Goal: Transaction & Acquisition: Purchase product/service

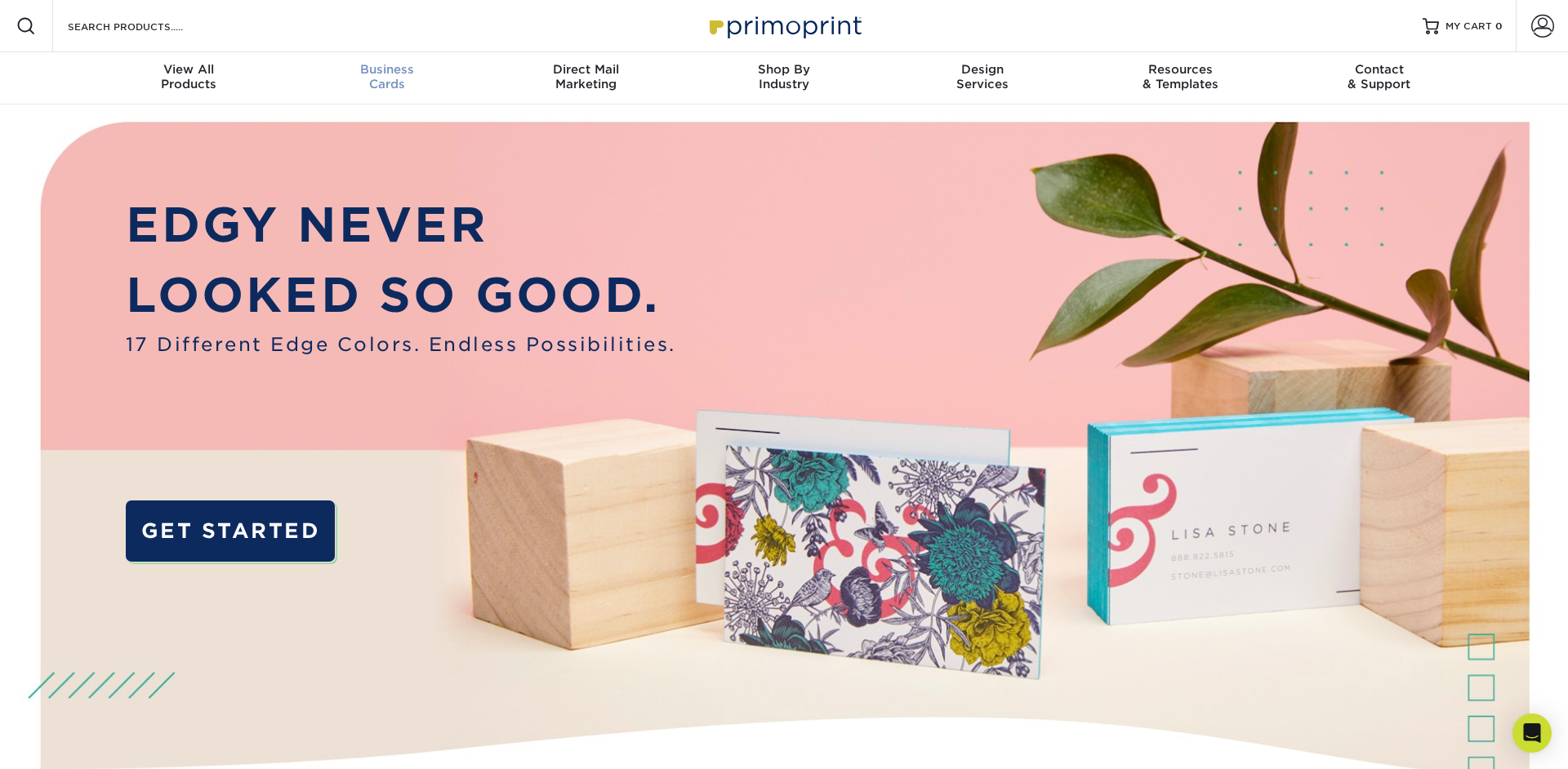
click at [377, 66] on span "Business" at bounding box center [388, 69] width 198 height 15
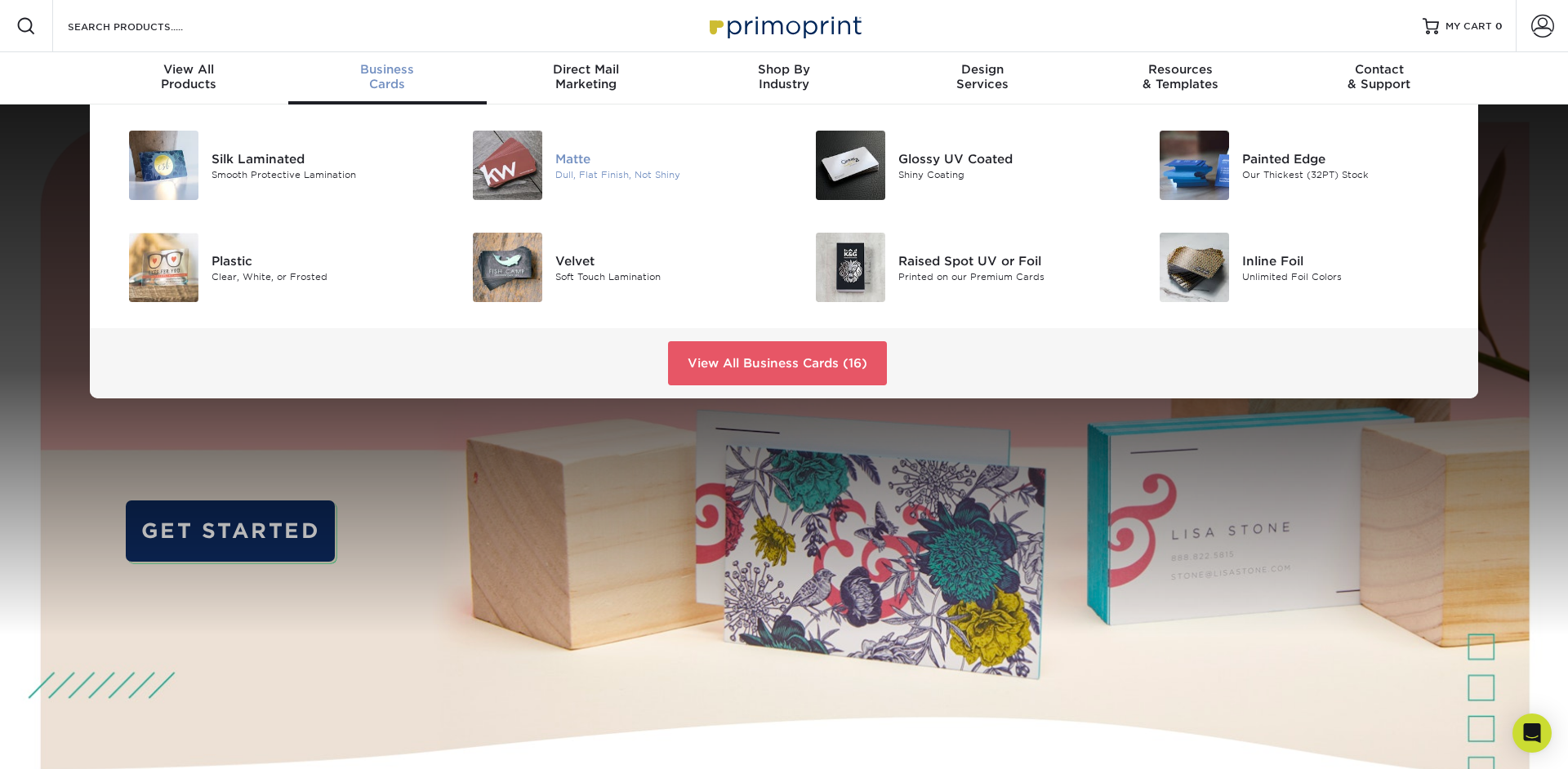
click at [506, 171] on img at bounding box center [508, 166] width 69 height 69
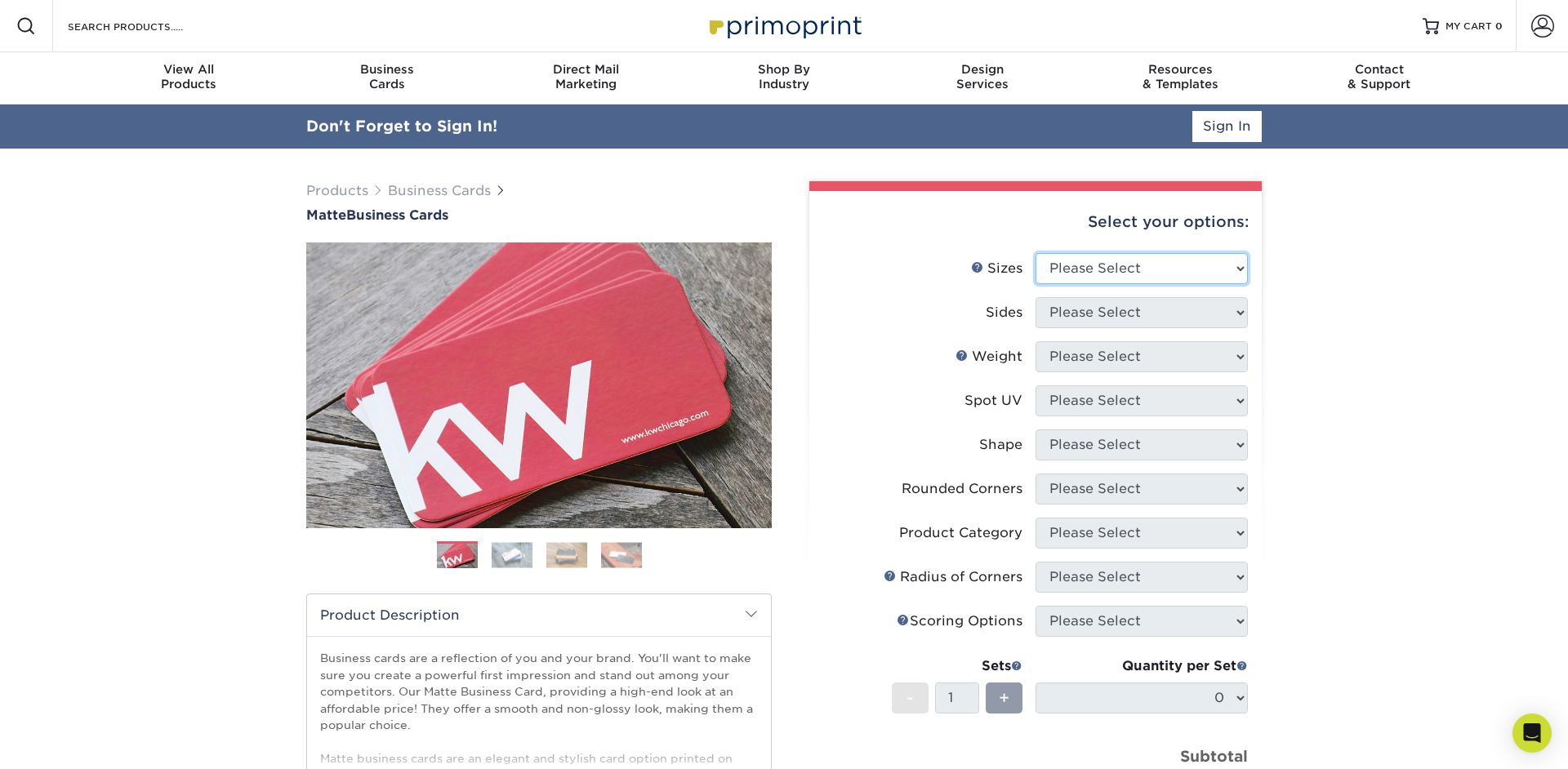
select select "2.00x3.50"
click option "2" x 3.5" - Standard" at bounding box center [0, 0] width 0 height 0
select select "13abbda7-1d64-4f25-8bb2-c179b224825d"
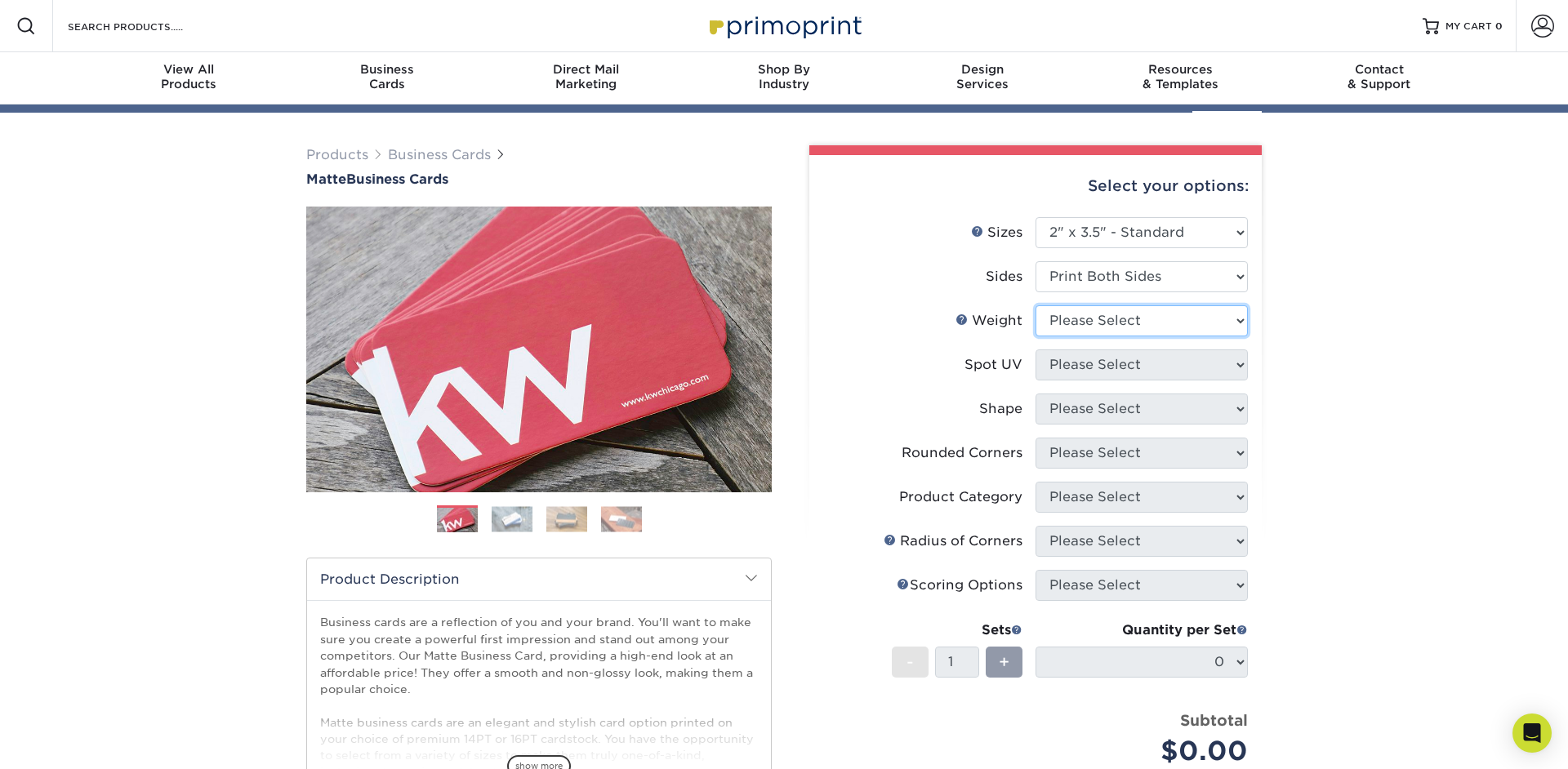
select select "16PT"
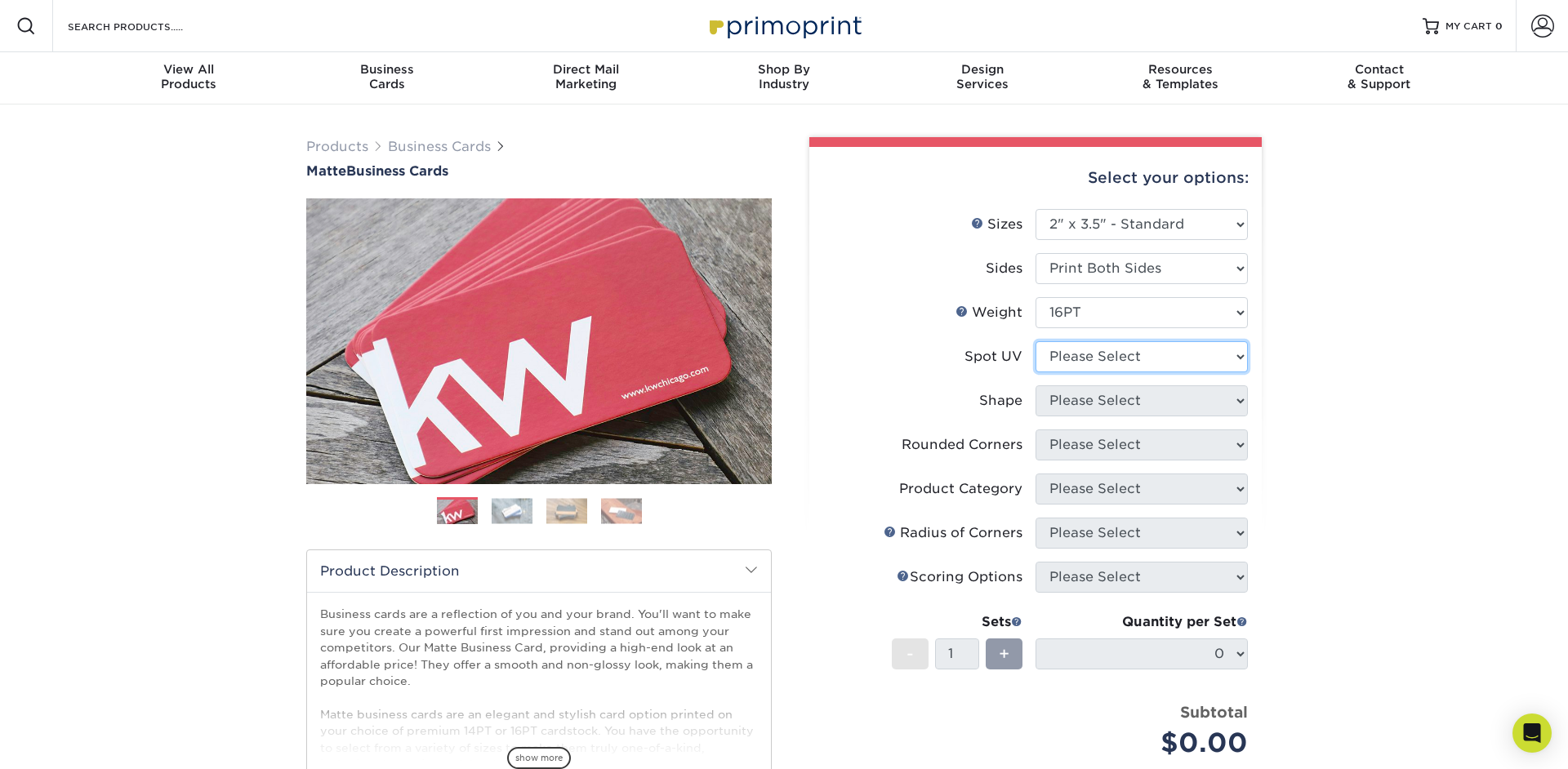
select select "3"
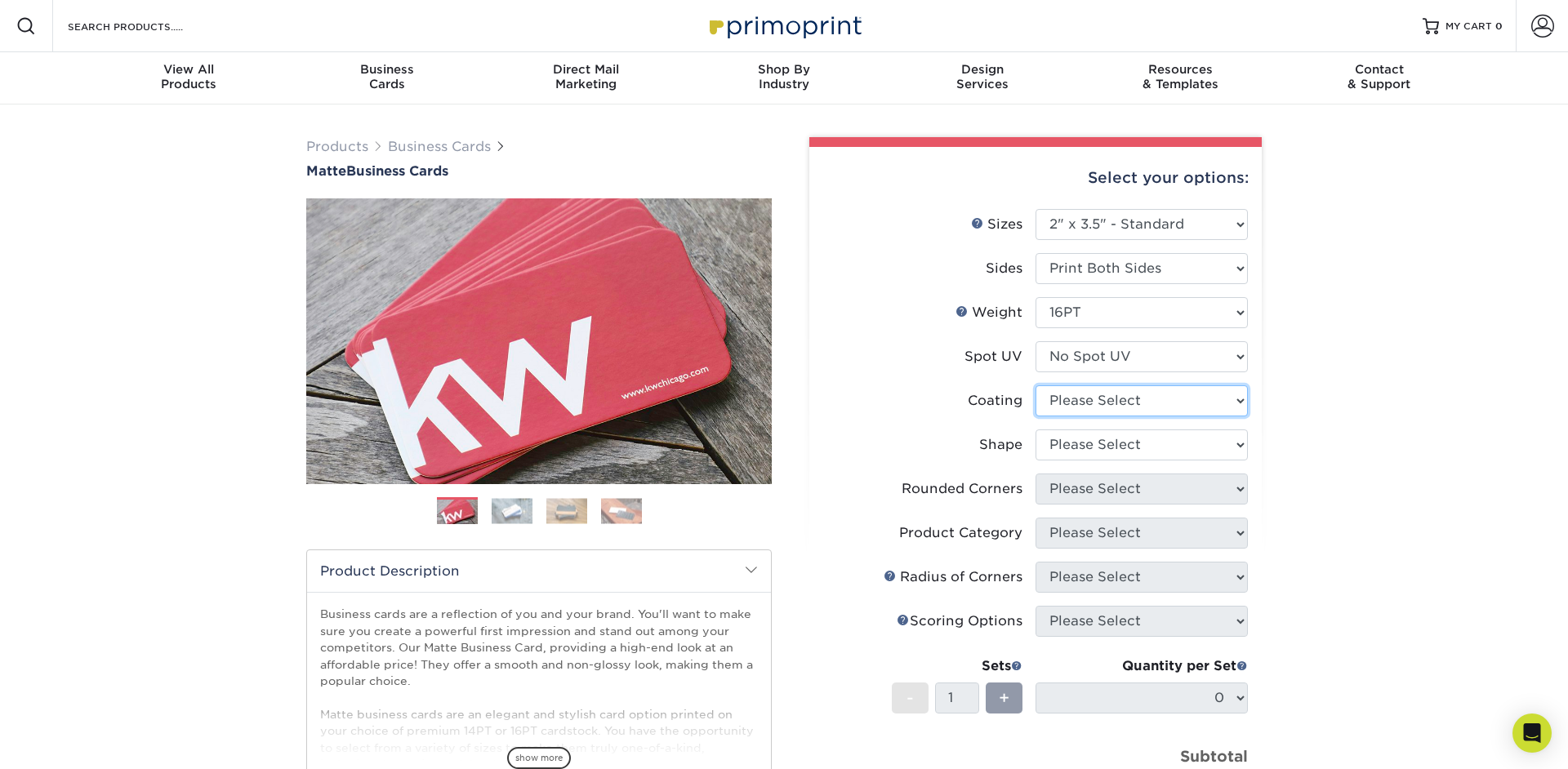
select select "121bb7b5-3b4d-429f-bd8d-bbf80e953313"
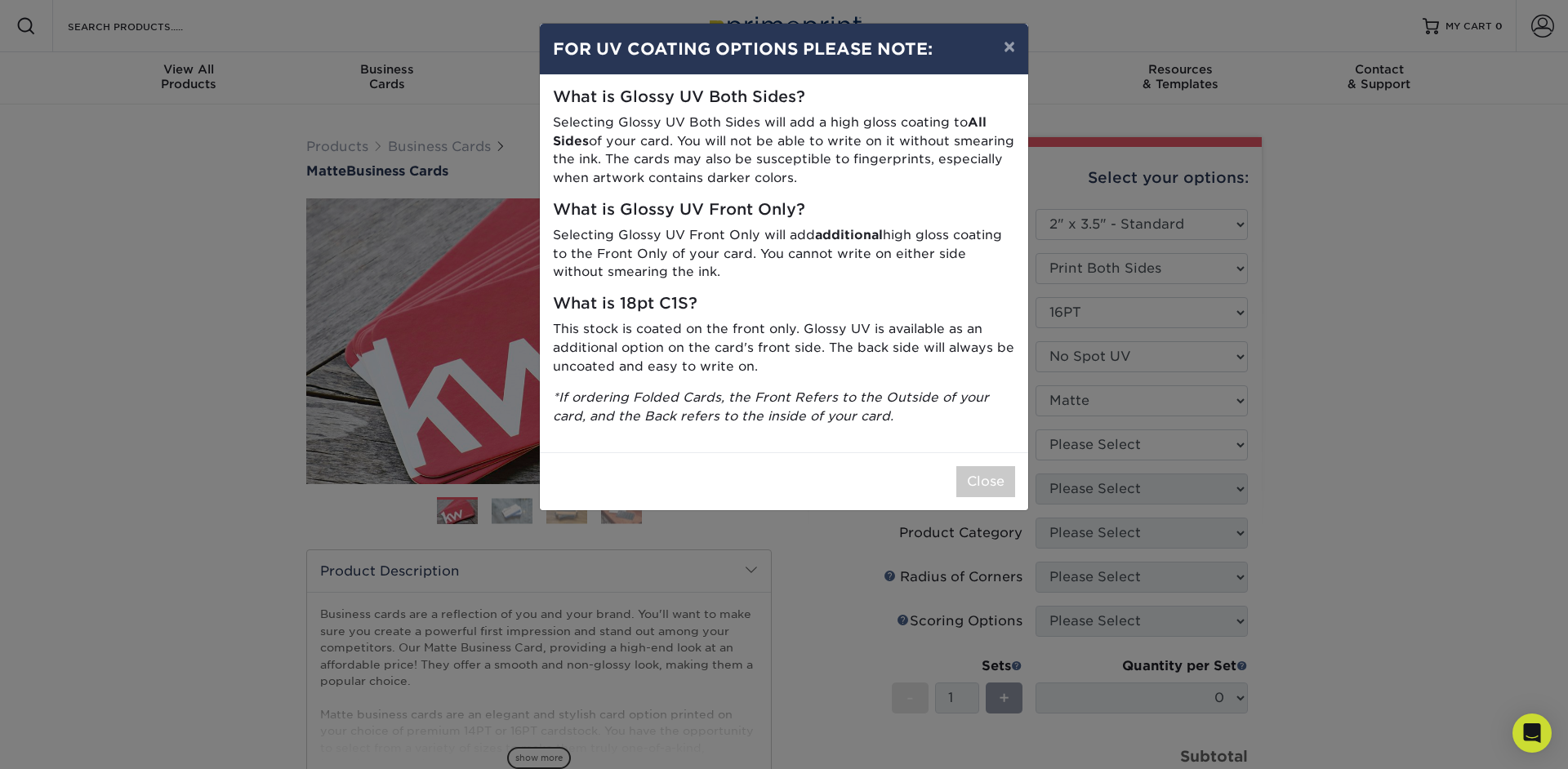
click at [1125, 449] on div "× FOR UV COATING OPTIONS PLEASE NOTE: What is Glossy UV Both Sides? Selecting G…" at bounding box center [784, 384] width 1568 height 769
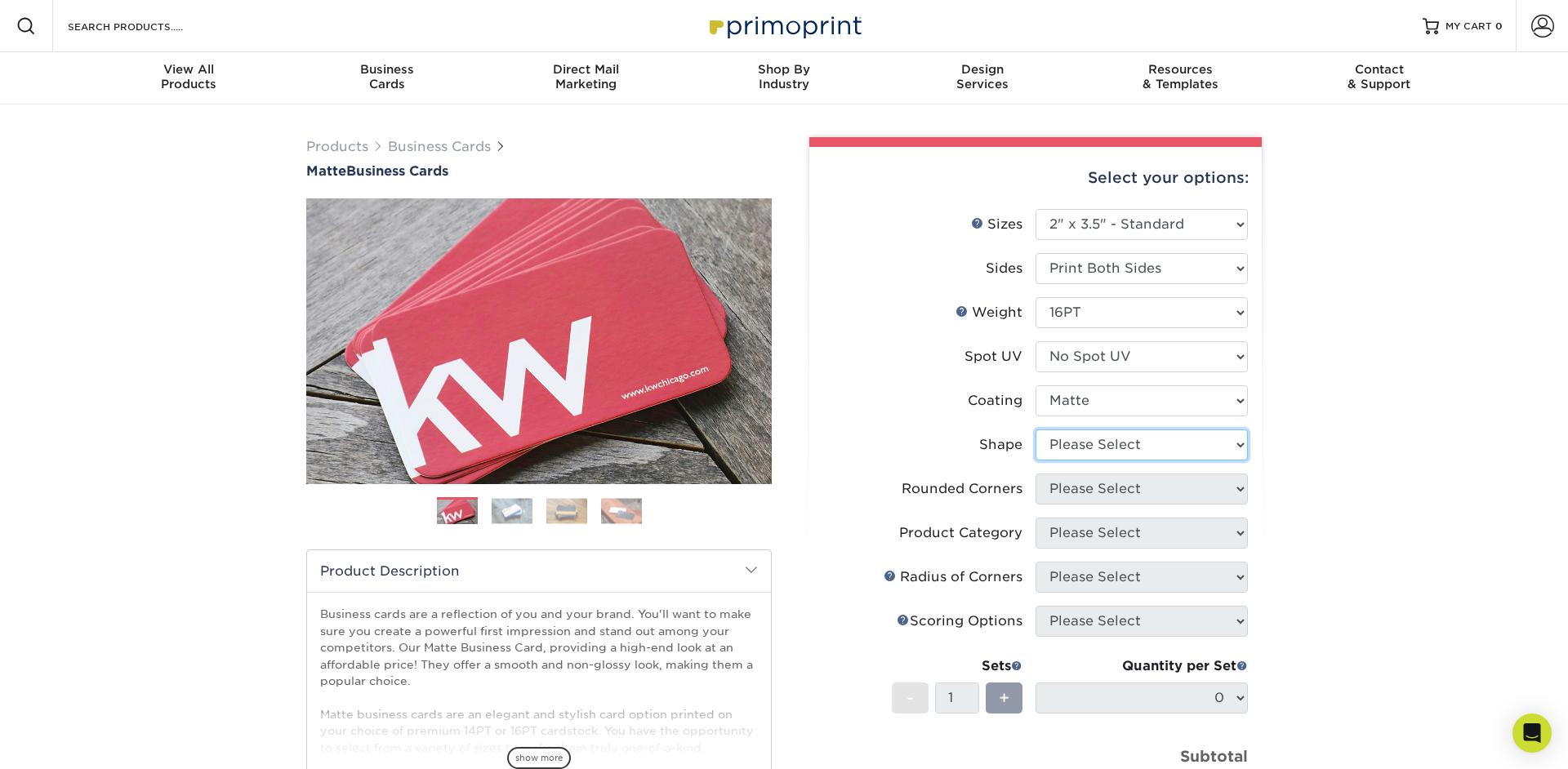
select select "standard"
select select "0"
click option "No" at bounding box center [0, 0] width 0 height 0
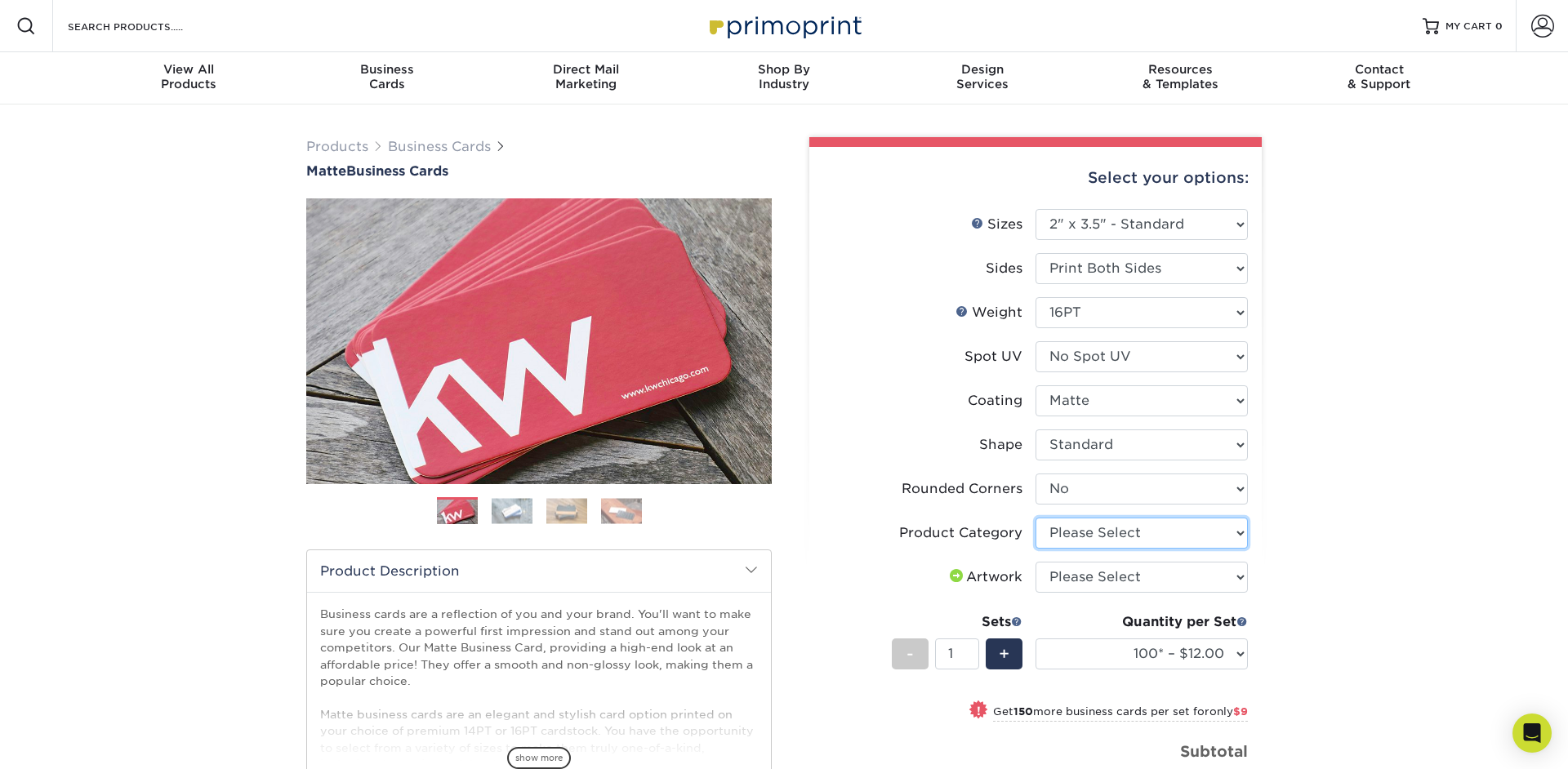
select select "3b5148f1-0588-4f88-a218-97bcfdce65c1"
click option "Business Cards" at bounding box center [0, 0] width 0 height 0
select select "upload"
click option "I will upload files" at bounding box center [0, 0] width 0 height 0
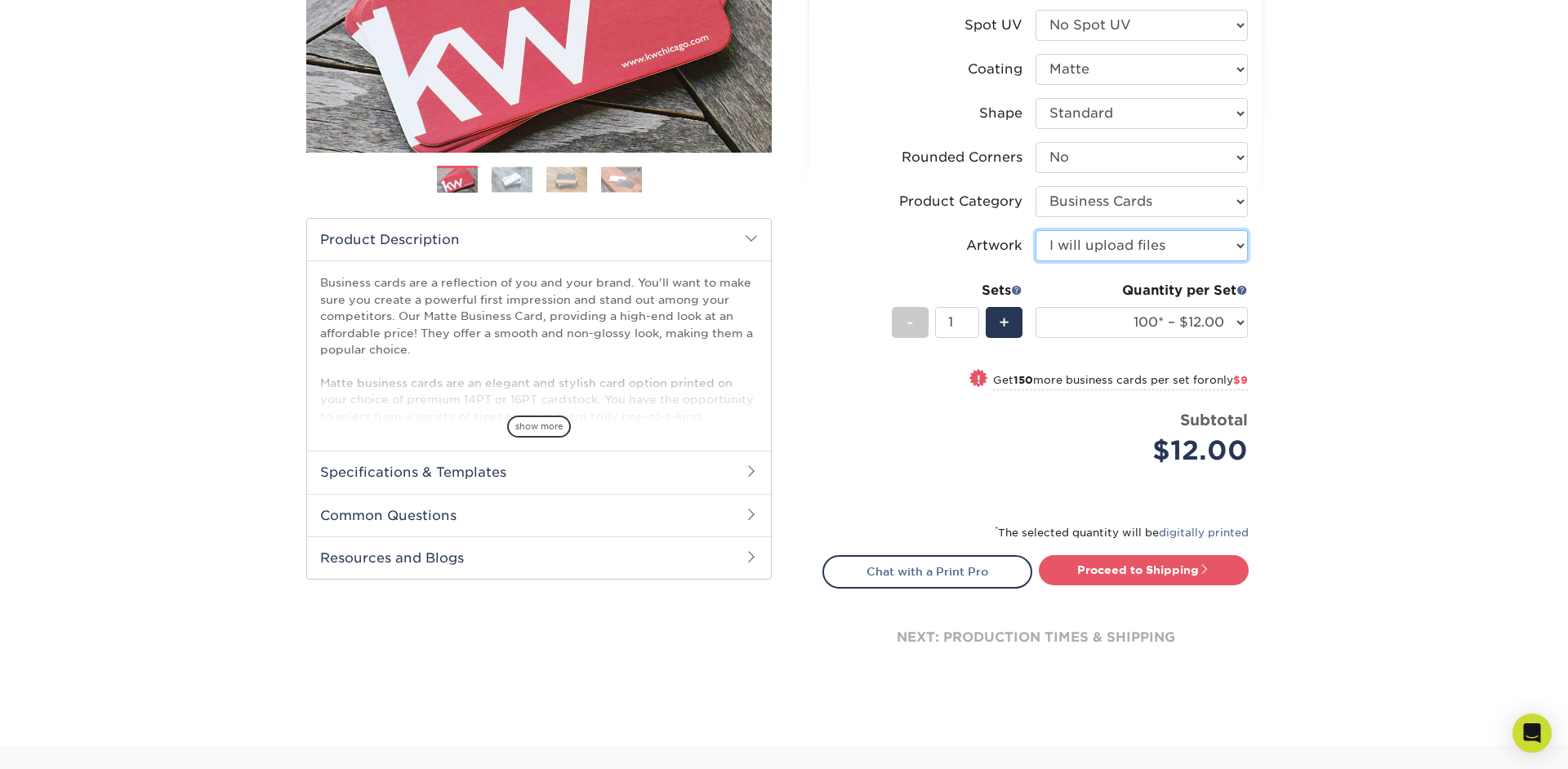
scroll to position [337, 0]
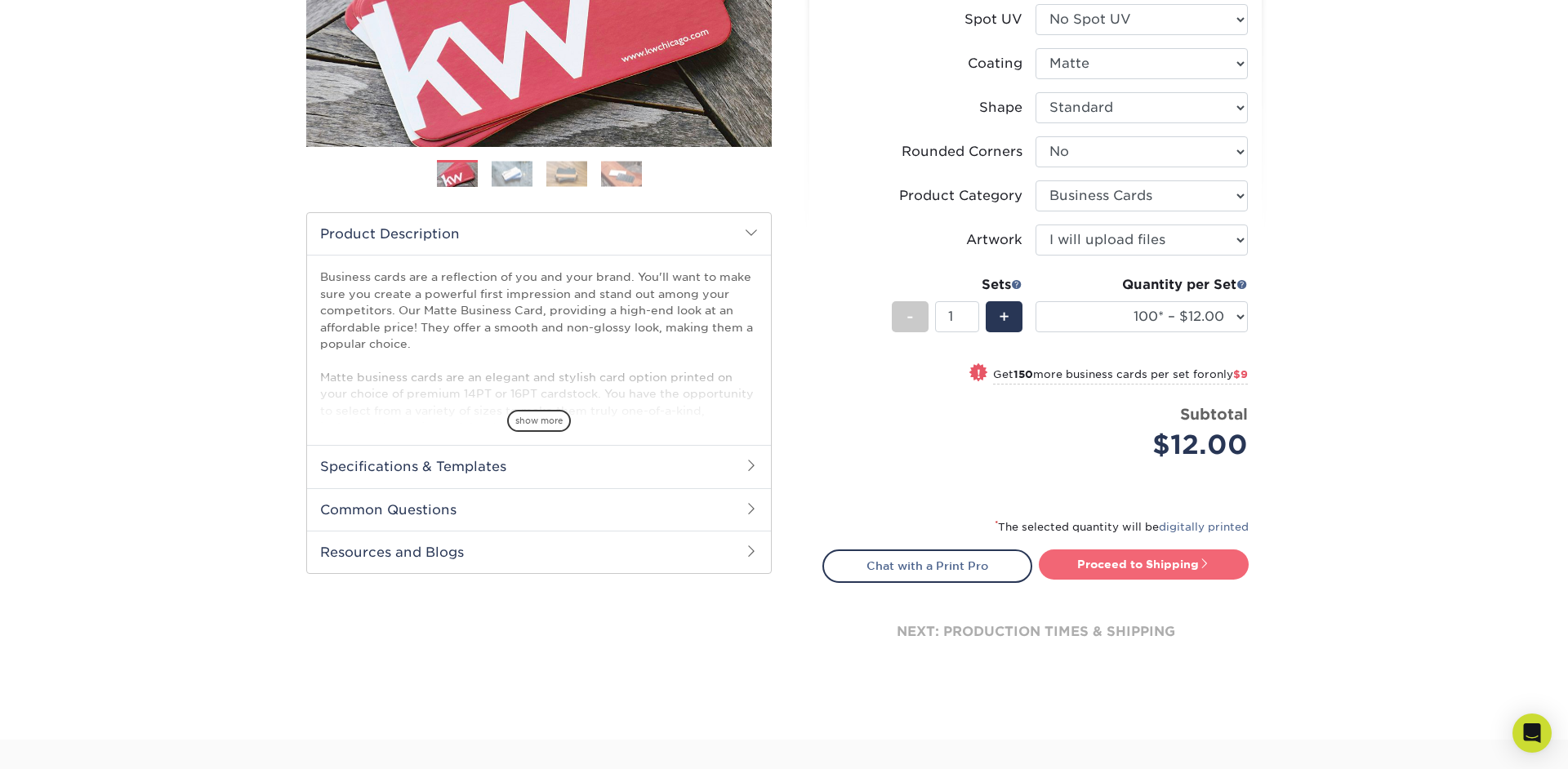
click at [1138, 564] on link "Proceed to Shipping" at bounding box center [1144, 565] width 210 height 30
type input "Set 1"
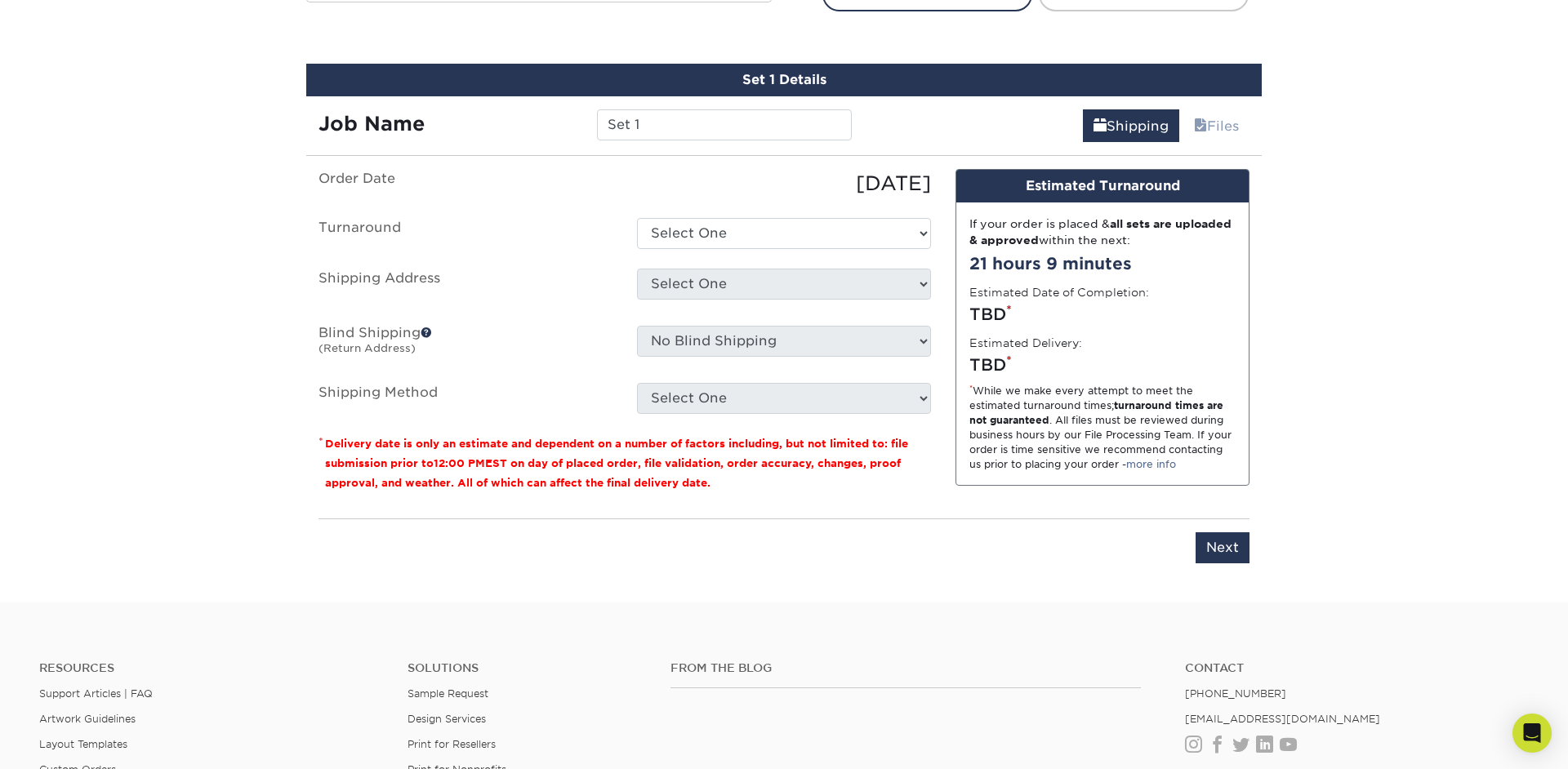
scroll to position [932, 0]
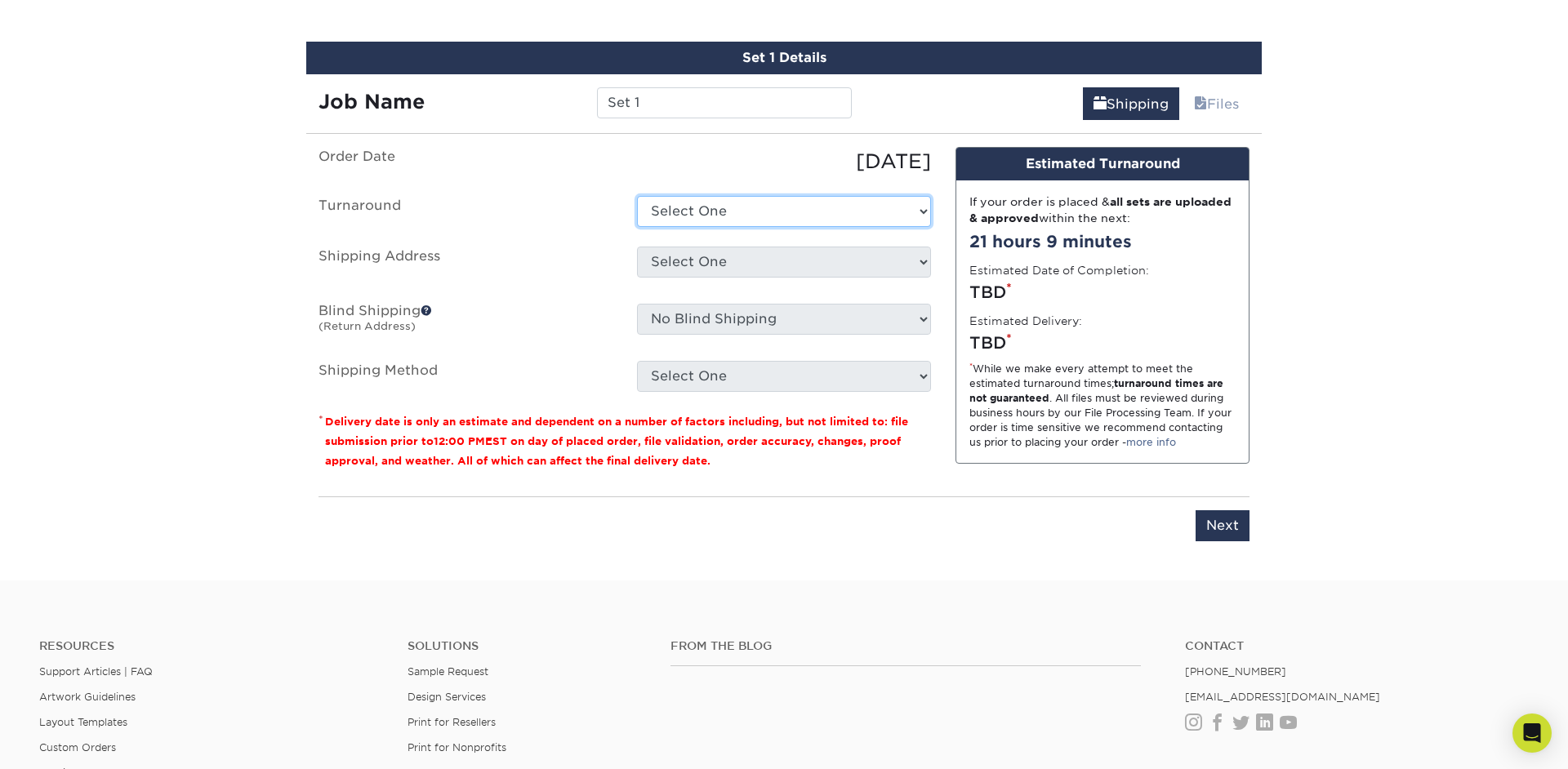
select select "47dbf4b1-3bfd-4687-b793-fcd3ee179f06"
click option "2-4 Business Days" at bounding box center [0, 0] width 0 height 0
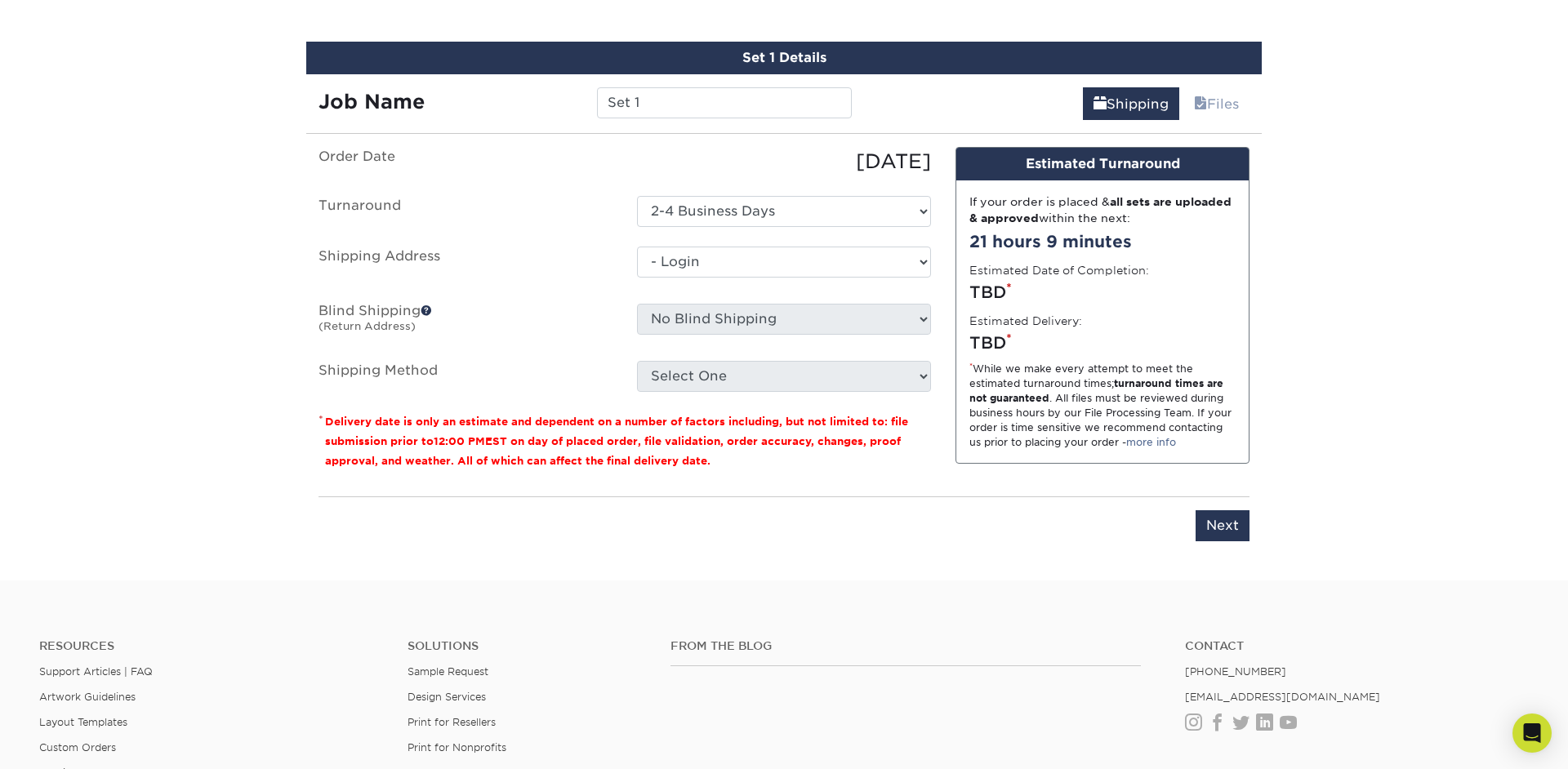
click option "- Login" at bounding box center [0, 0] width 0 height 0
select select "-1"
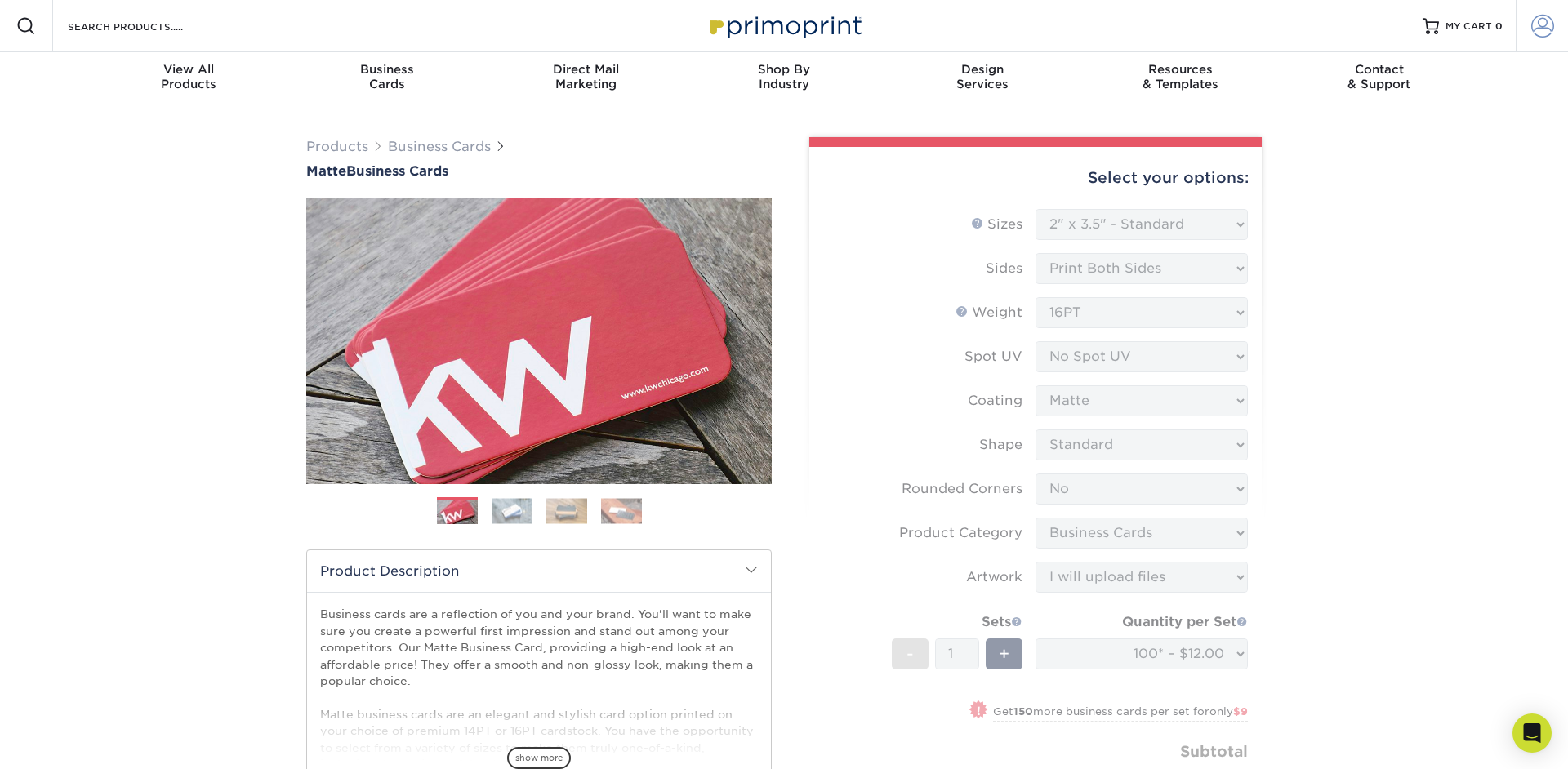
click at [1532, 30] on span at bounding box center [1542, 26] width 23 height 23
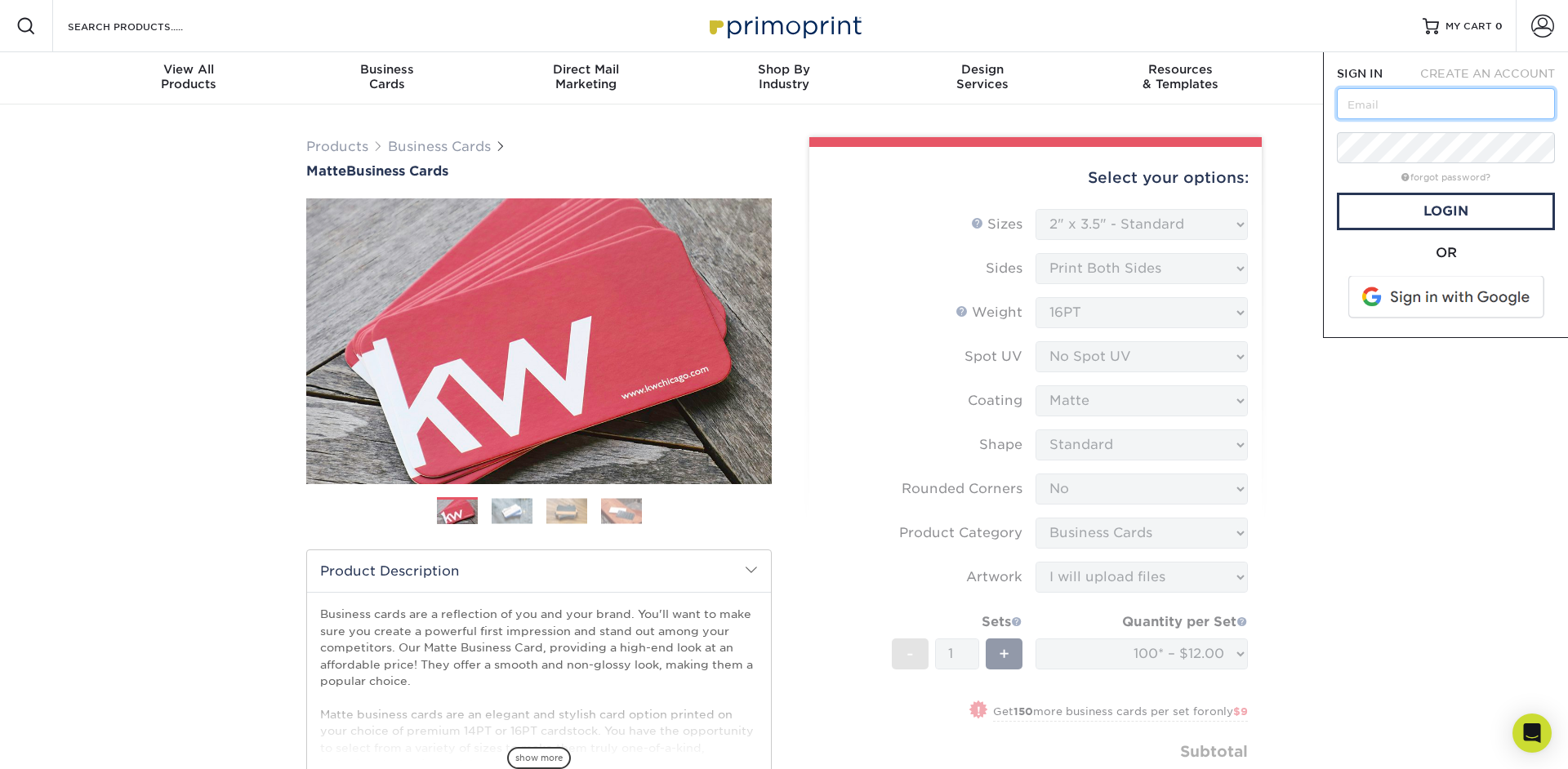
click at [1456, 99] on input "text" at bounding box center [1446, 103] width 218 height 31
type input "[PERSON_NAME][EMAIL_ADDRESS][DOMAIN_NAME]"
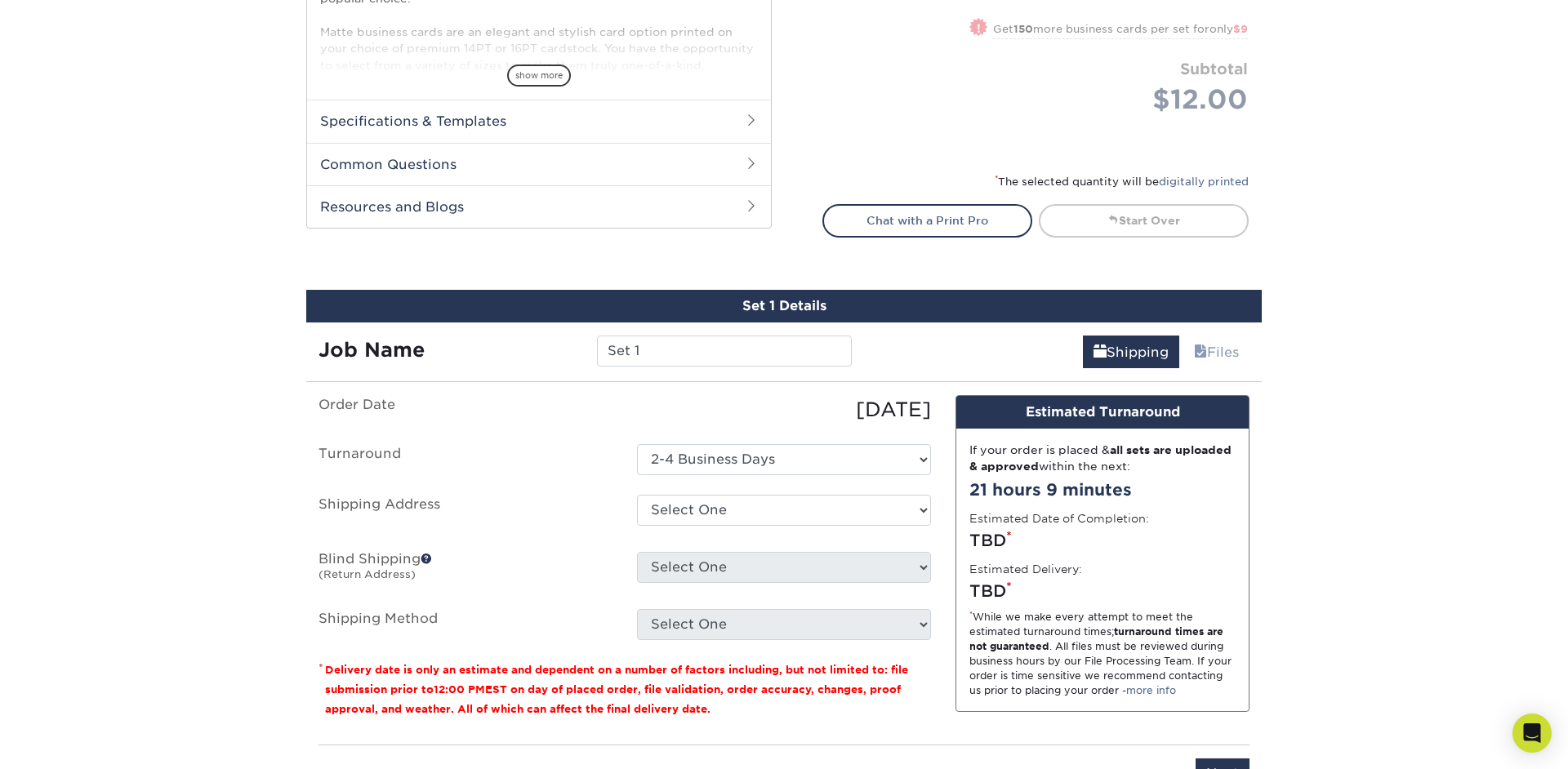
scroll to position [808, 0]
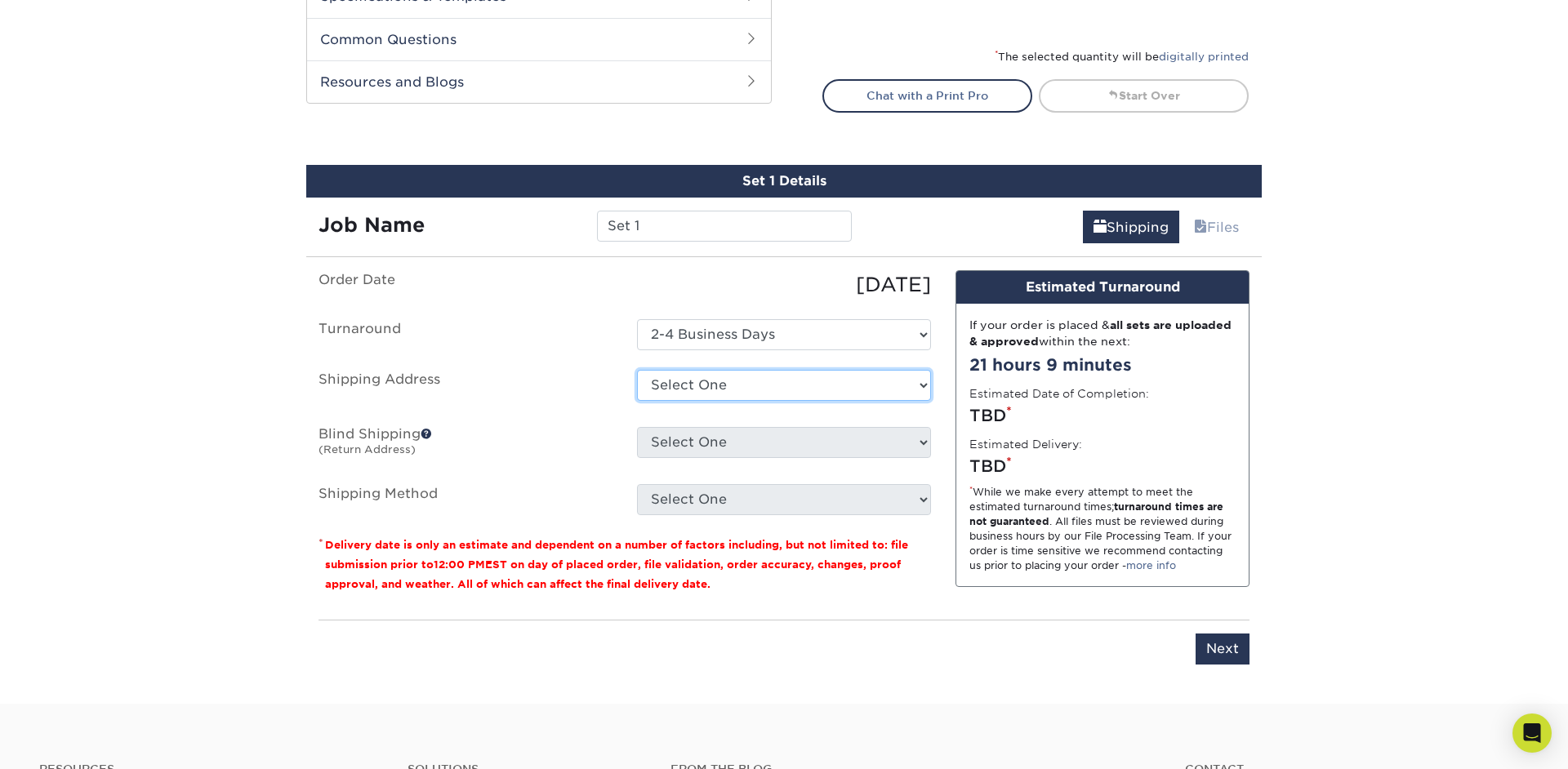
select select "272155"
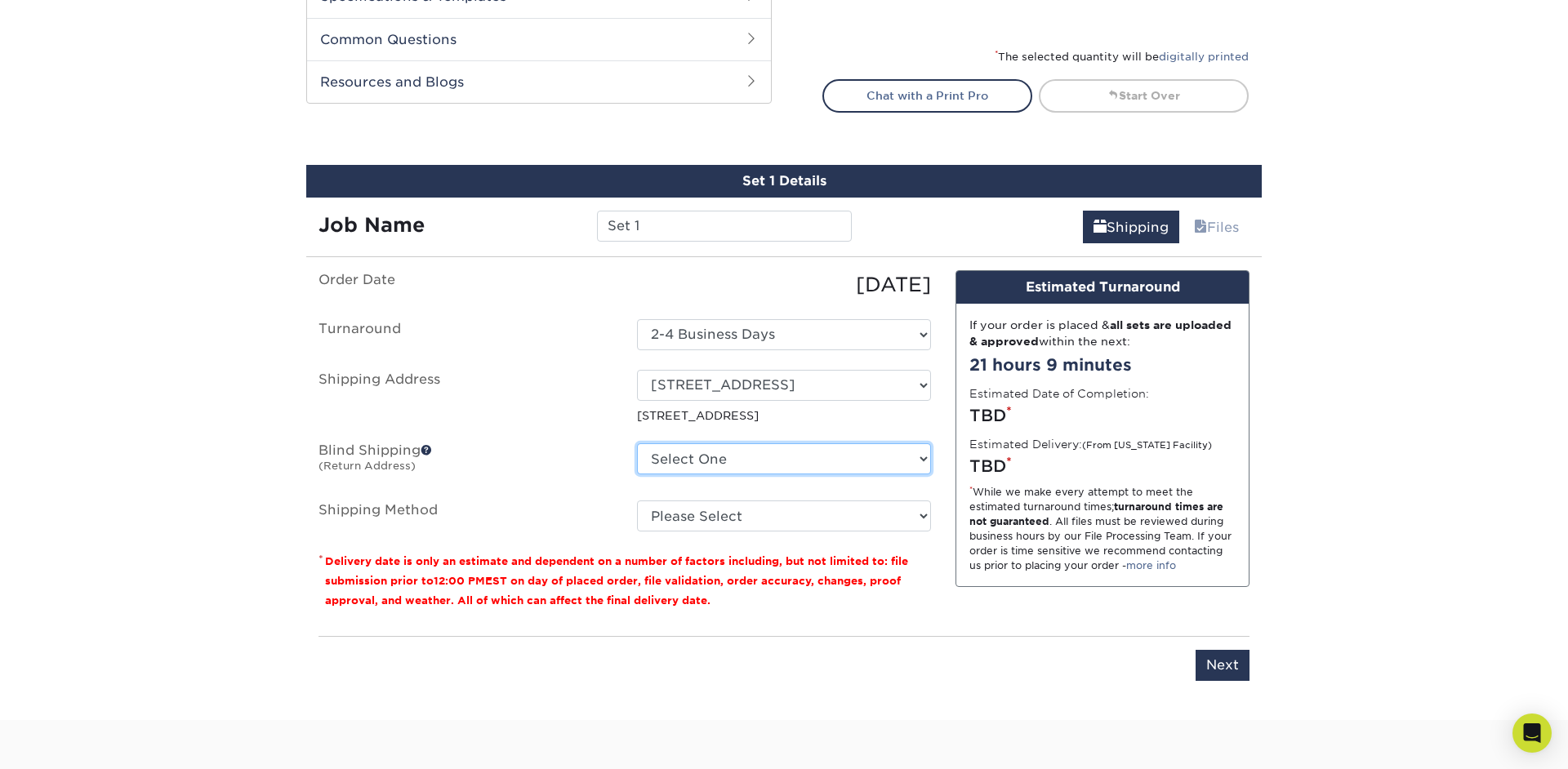
select select "272155"
click option "[STREET_ADDRESS]" at bounding box center [0, 0] width 0 height 0
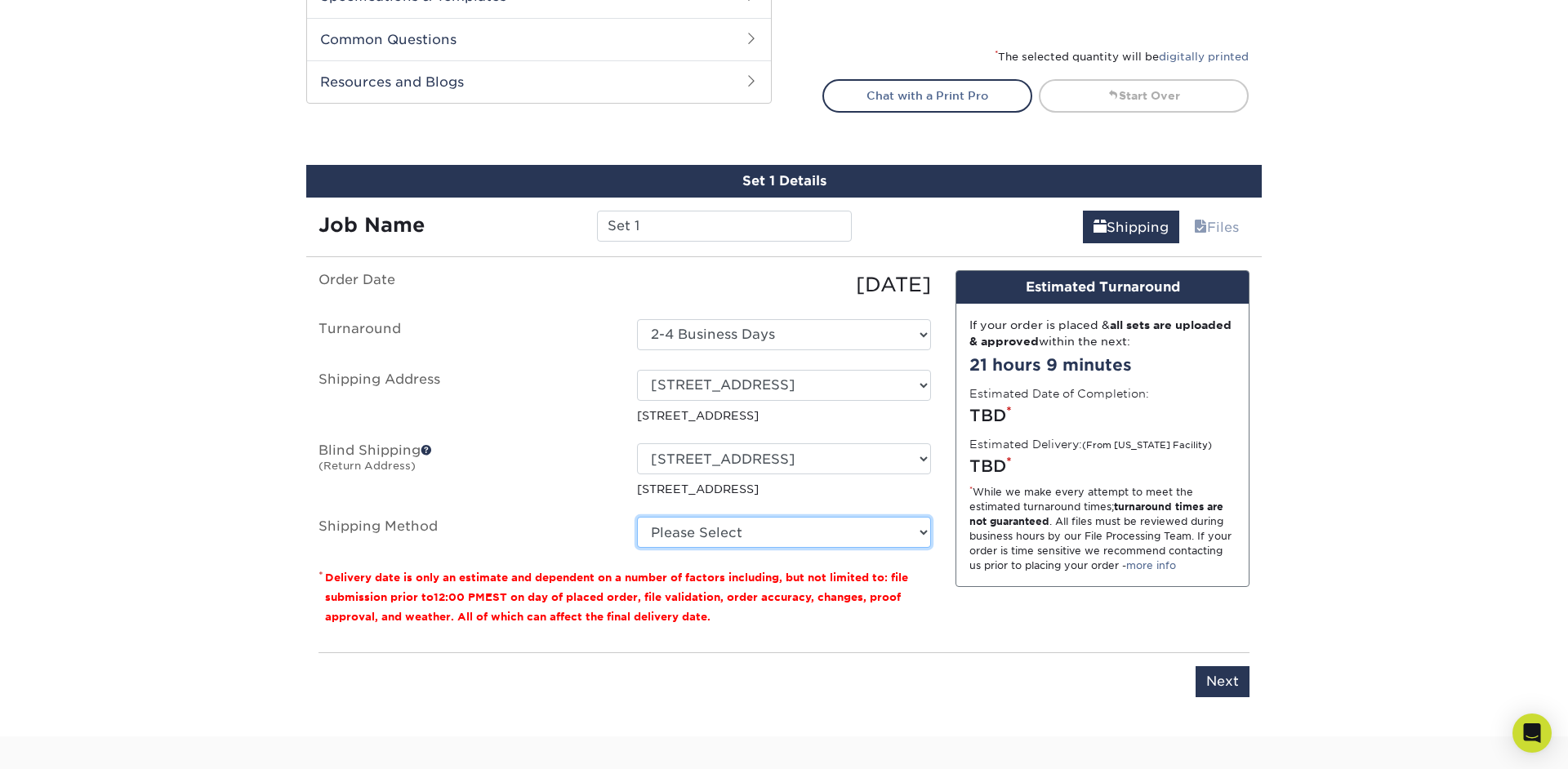
select select "03"
click option "Ground Shipping (+$7.84)" at bounding box center [0, 0] width 0 height 0
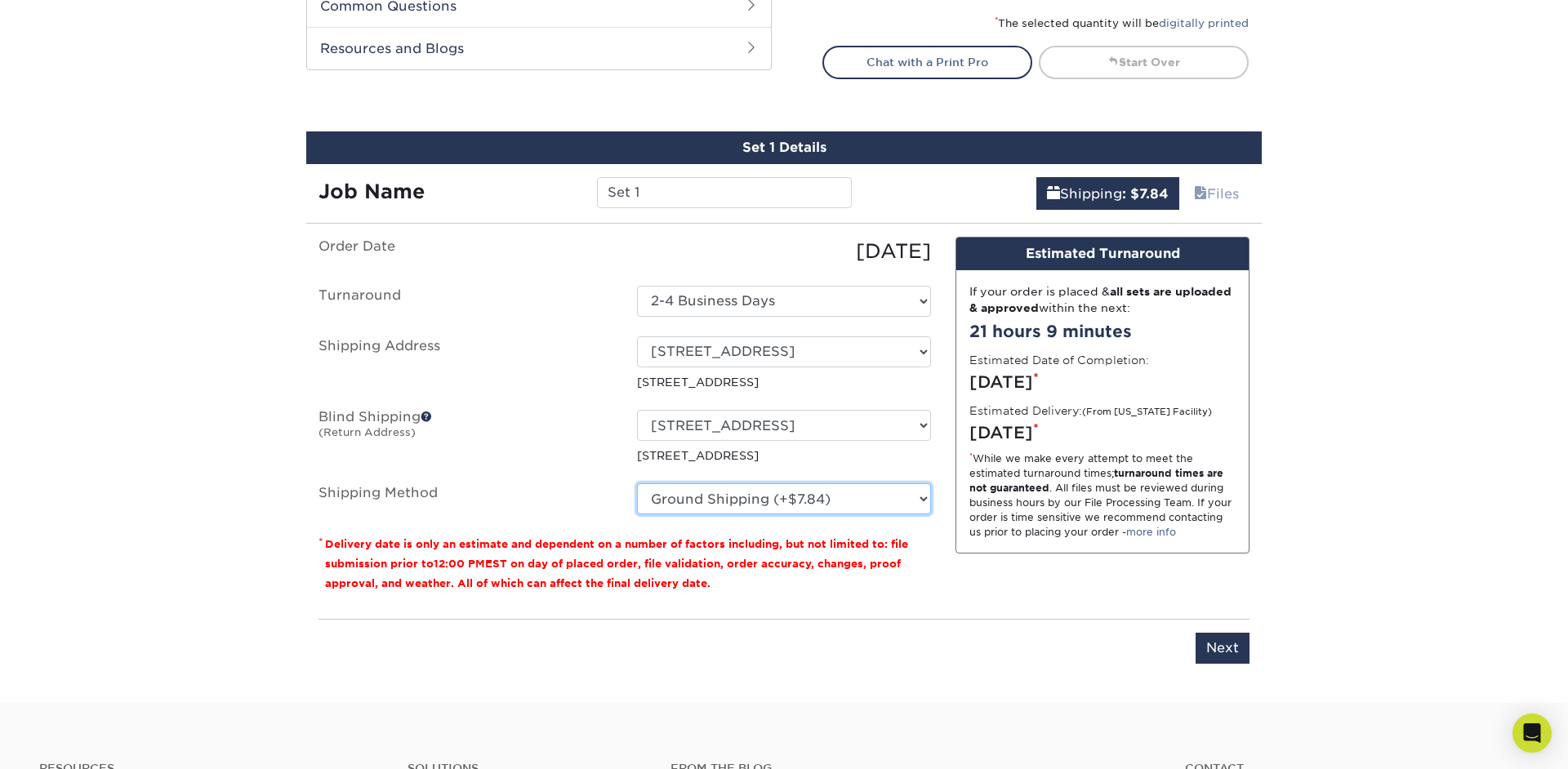
scroll to position [843, 0]
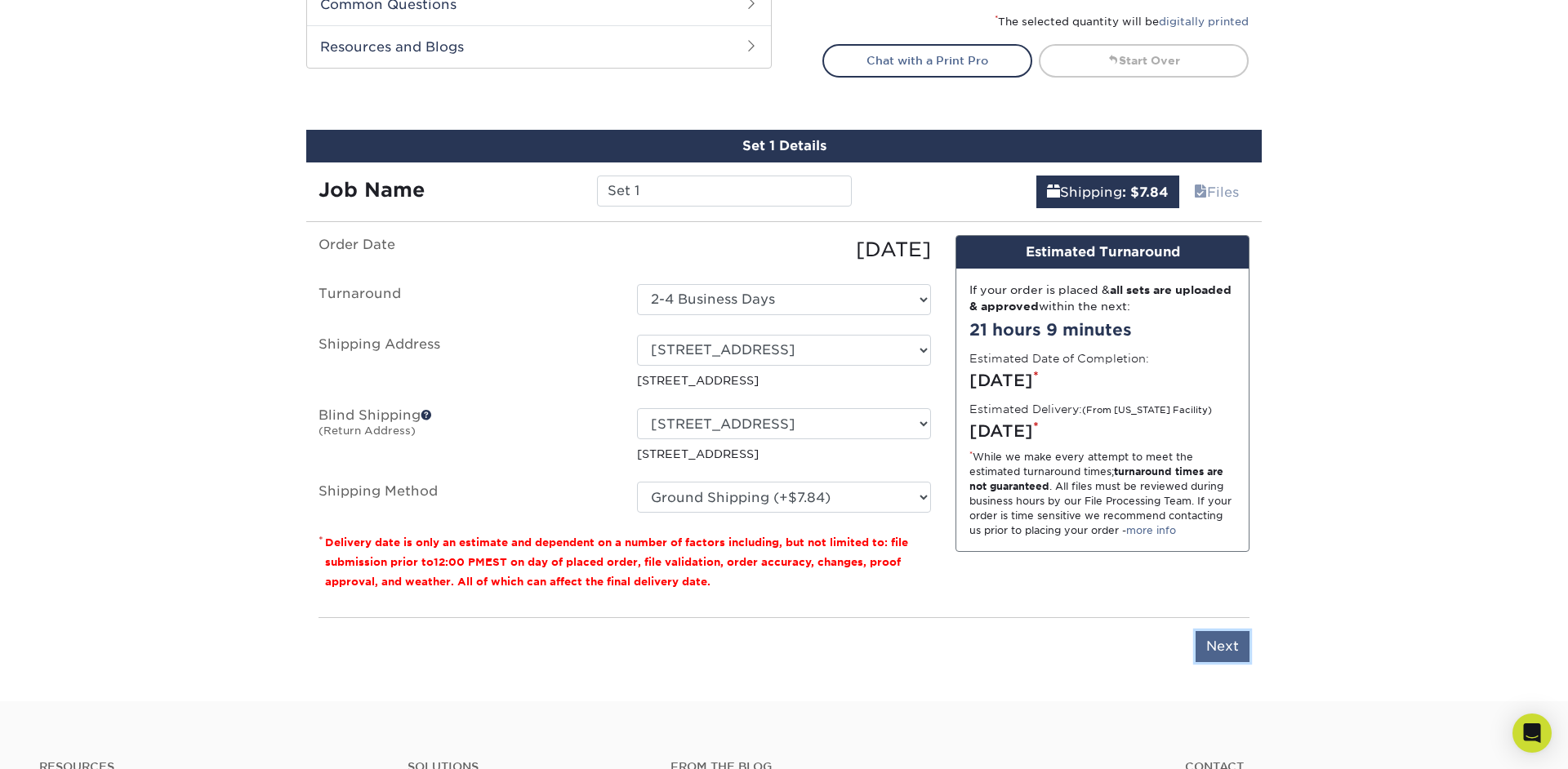
click at [1241, 645] on input "Next" at bounding box center [1222, 646] width 54 height 31
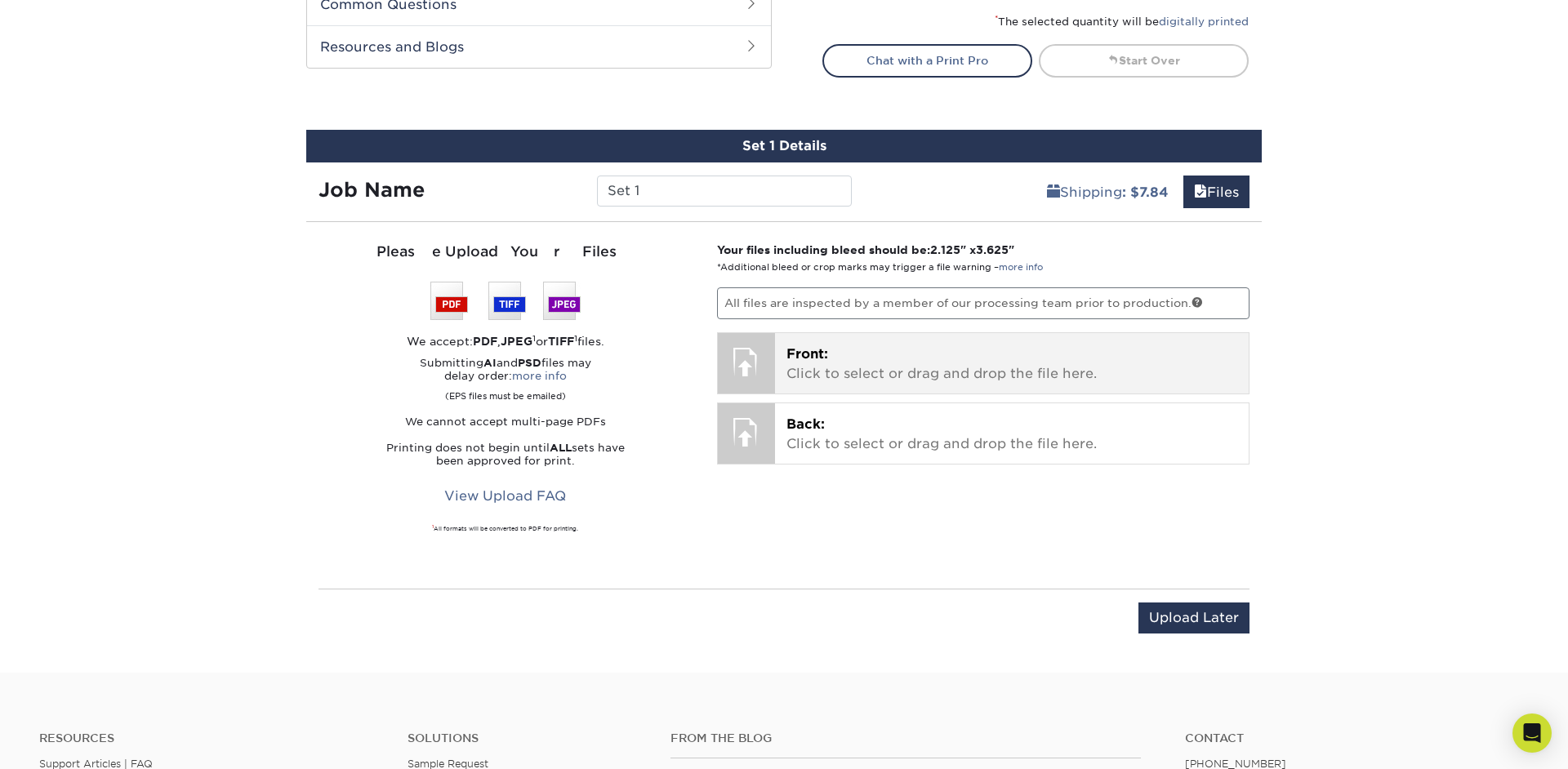
scroll to position [843, 0]
click at [889, 357] on p "Front: Click to select or drag and drop the file here." at bounding box center [1012, 364] width 451 height 40
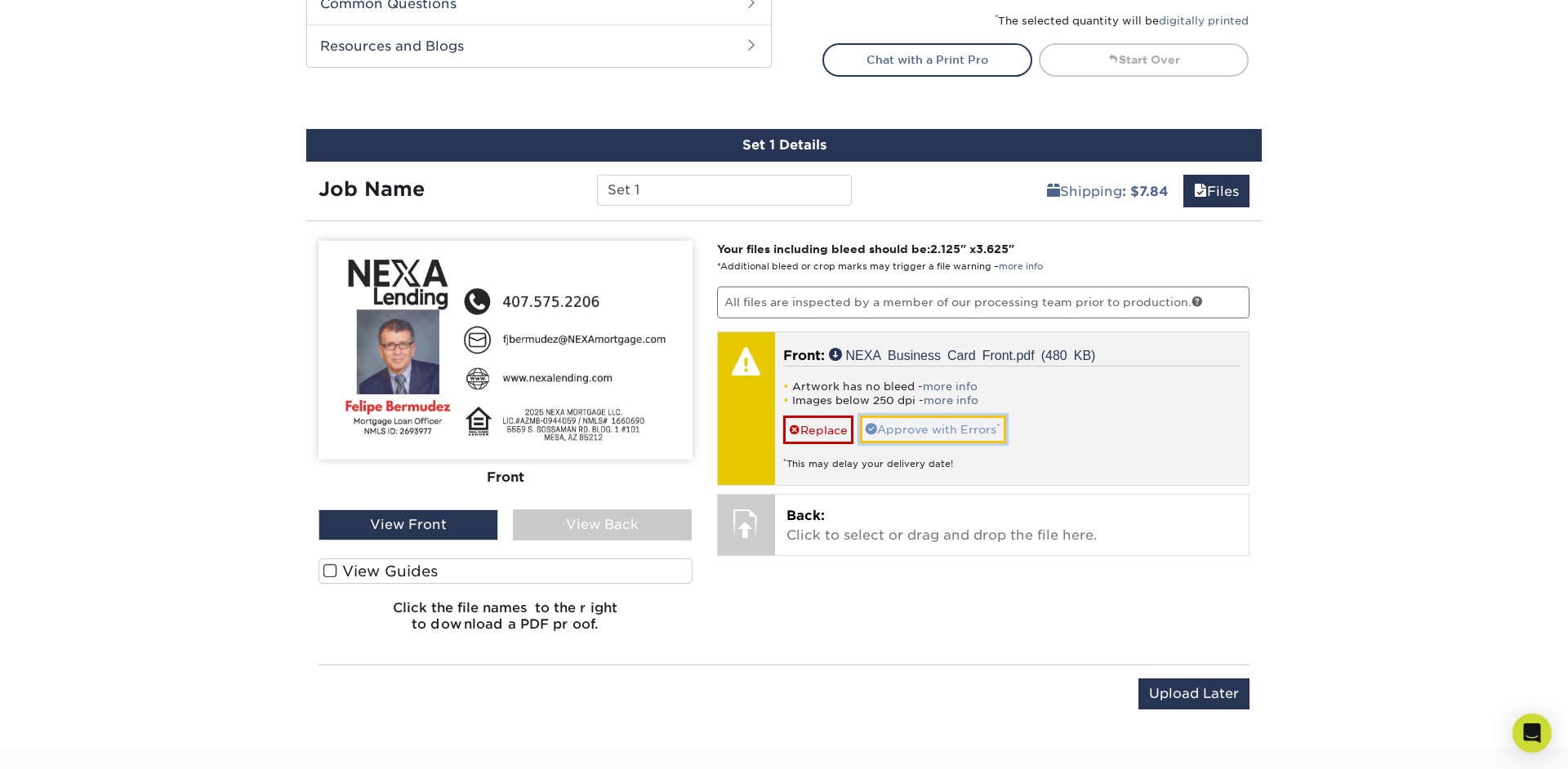
click at [896, 430] on link "Approve with Errors *" at bounding box center [932, 430] width 146 height 28
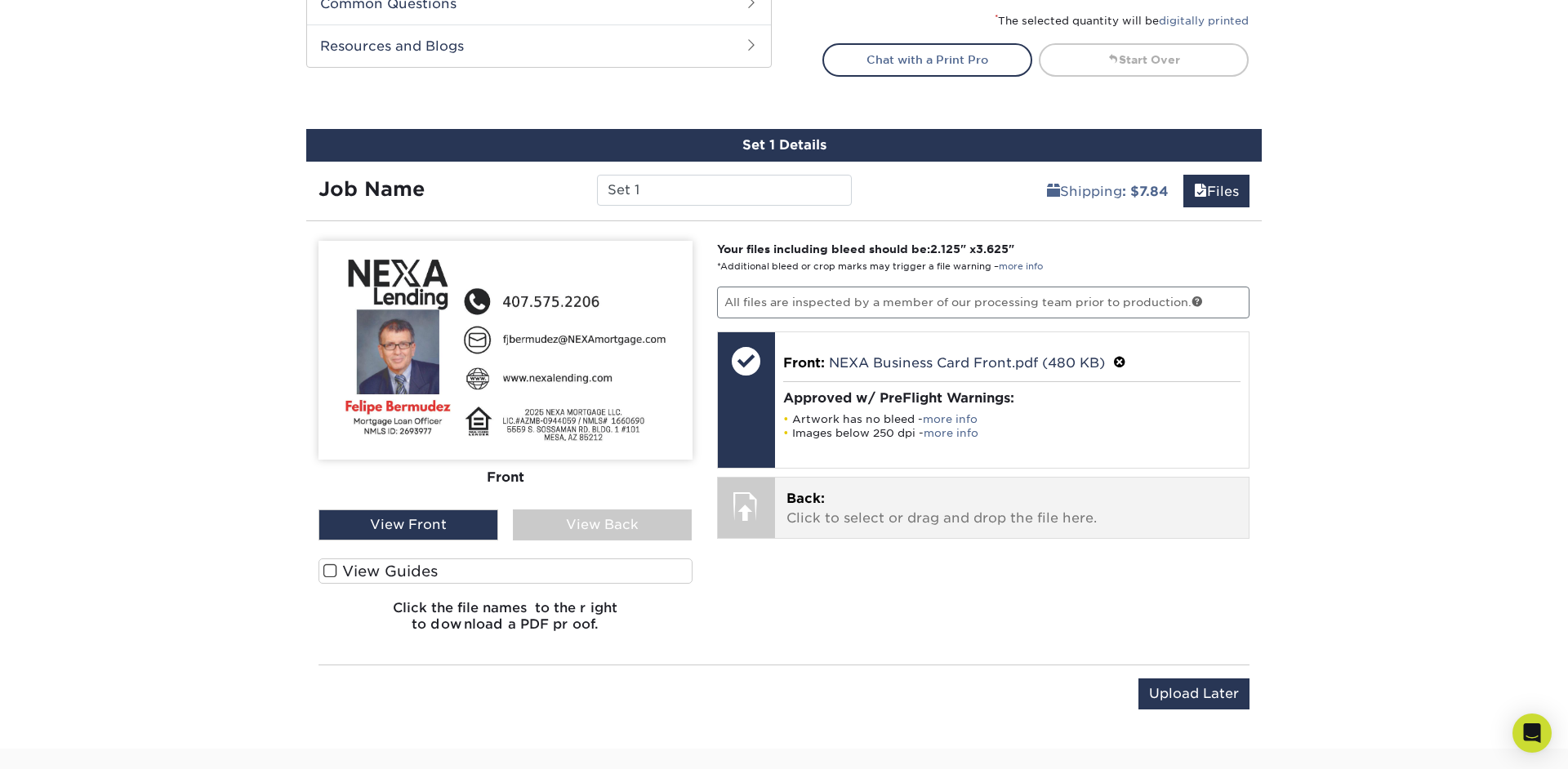
click at [839, 522] on p "Back: Click to select or drag and drop the file here." at bounding box center [1012, 509] width 451 height 40
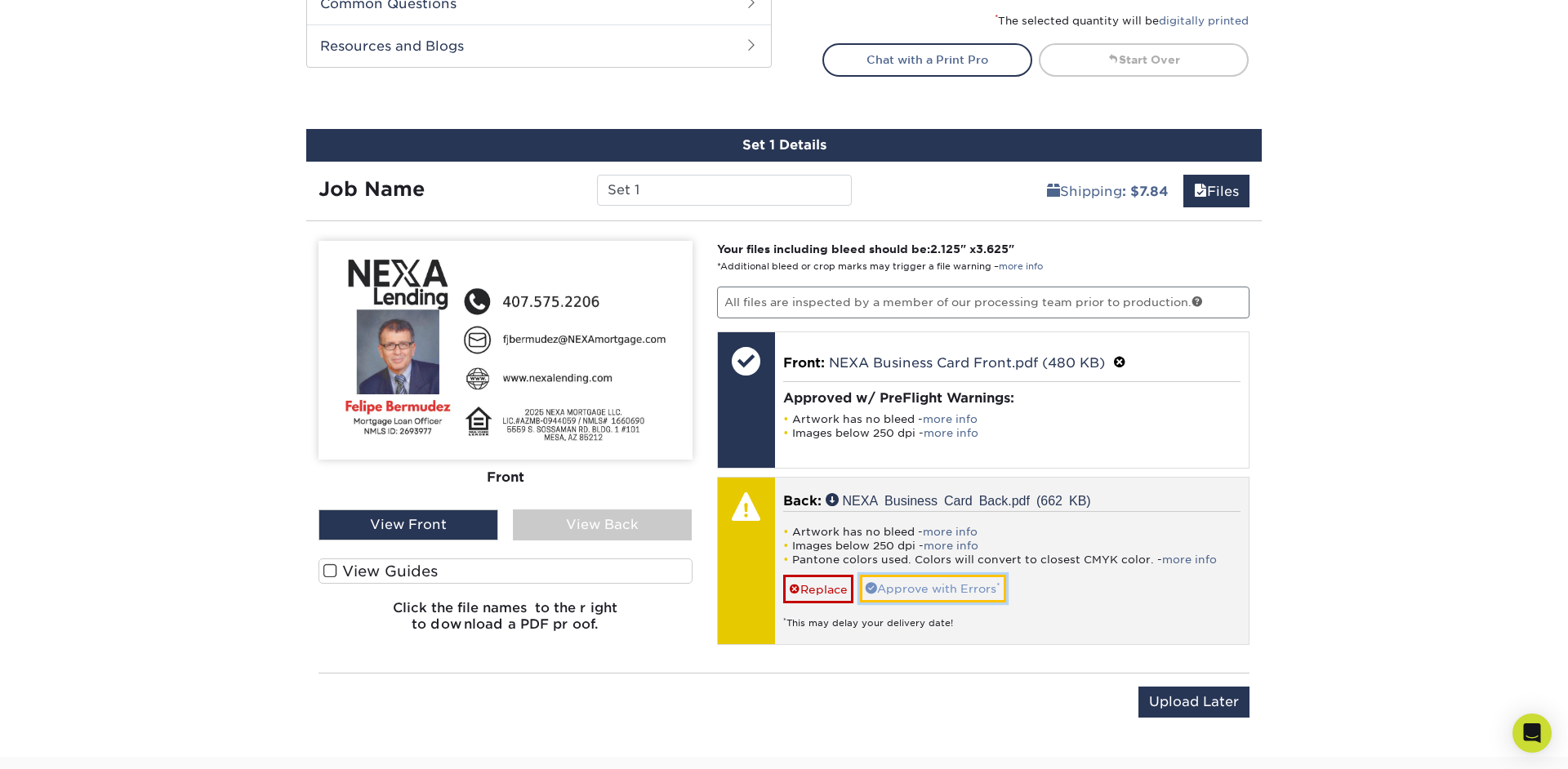
click at [933, 586] on link "Approve with Errors *" at bounding box center [932, 589] width 146 height 28
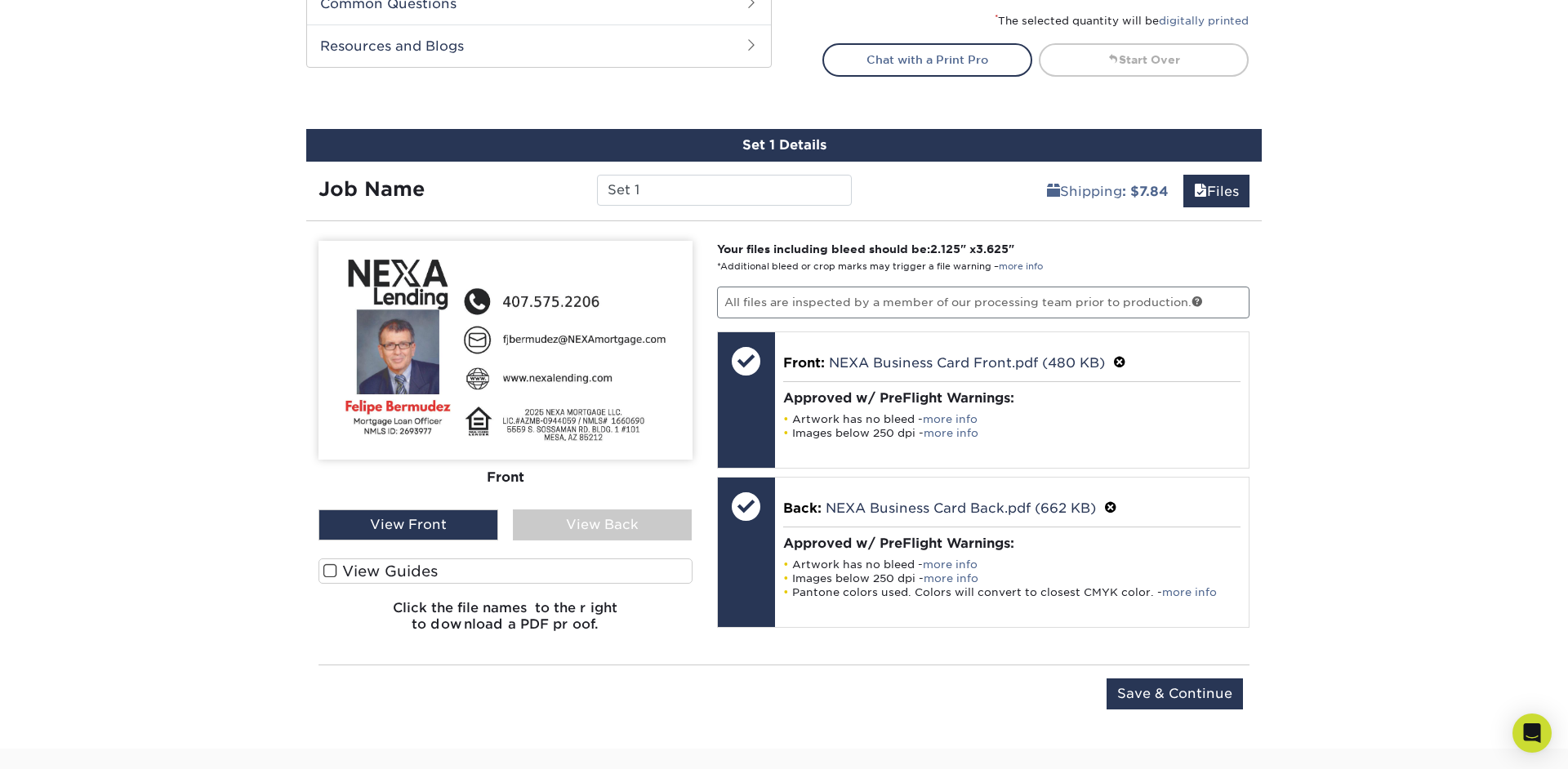
click at [599, 520] on div "View Back" at bounding box center [602, 525] width 180 height 31
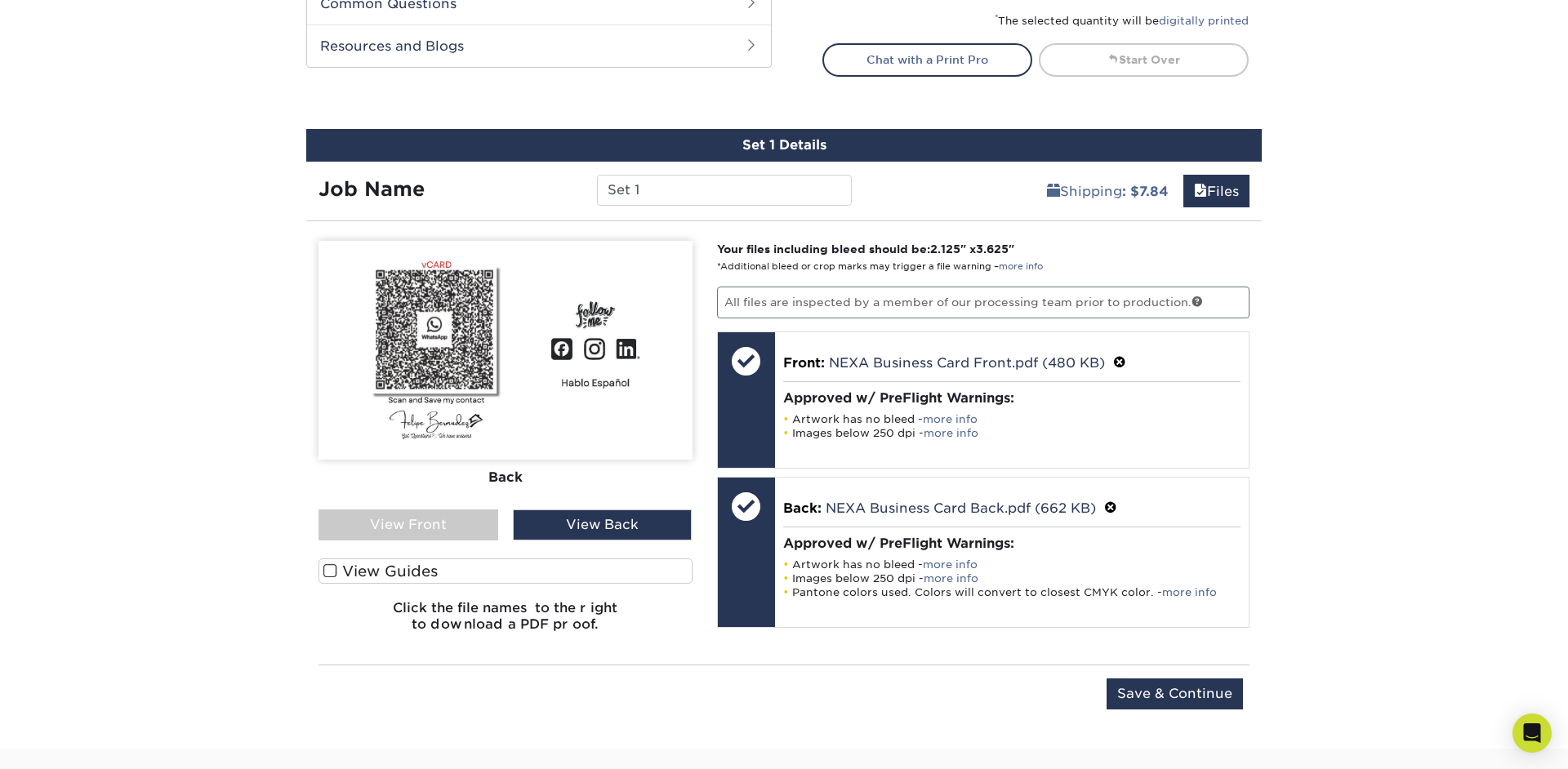
click at [446, 531] on div "View Front" at bounding box center [408, 525] width 180 height 31
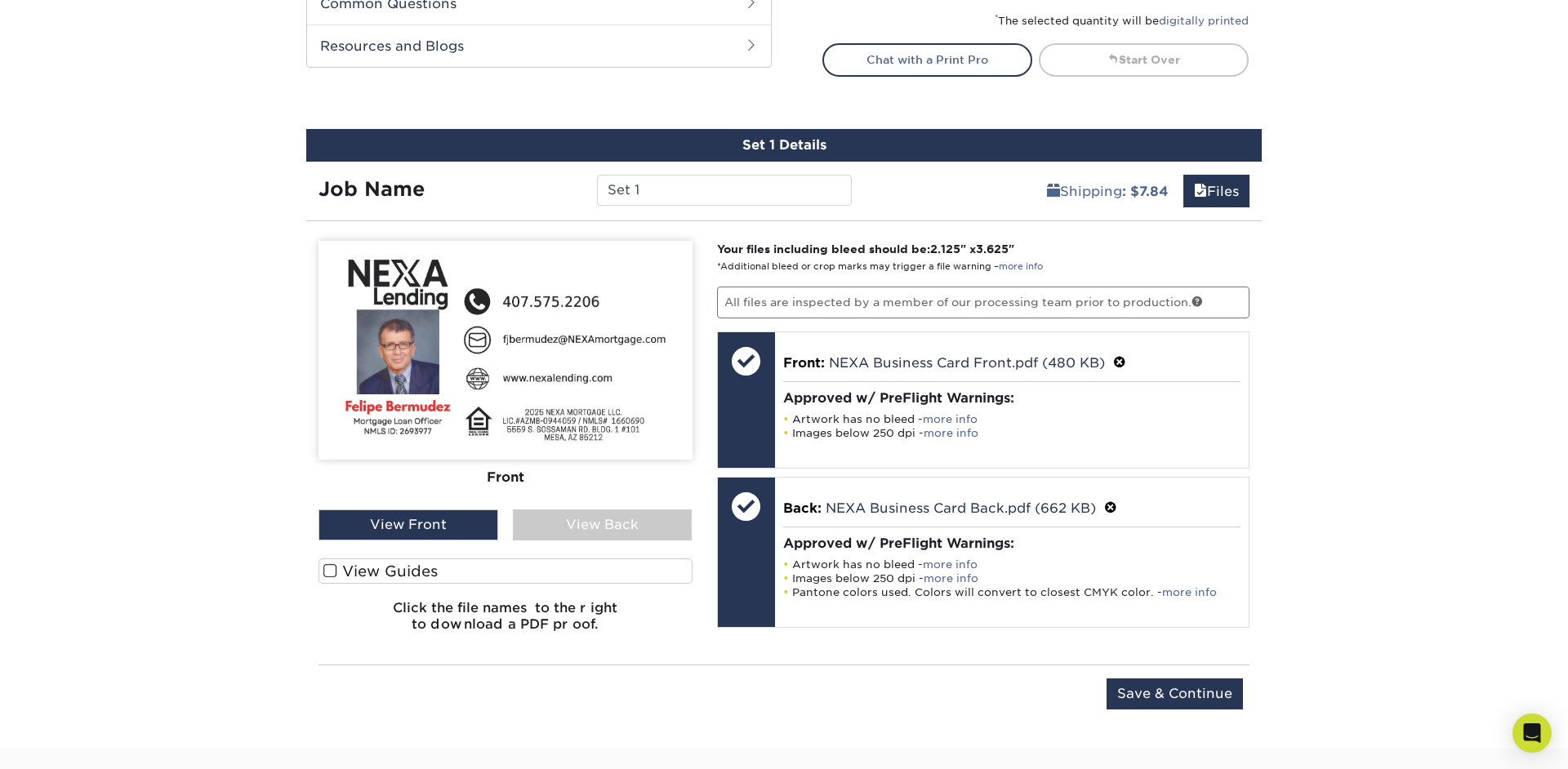
scroll to position [843, 0]
